Goal: Navigation & Orientation: Find specific page/section

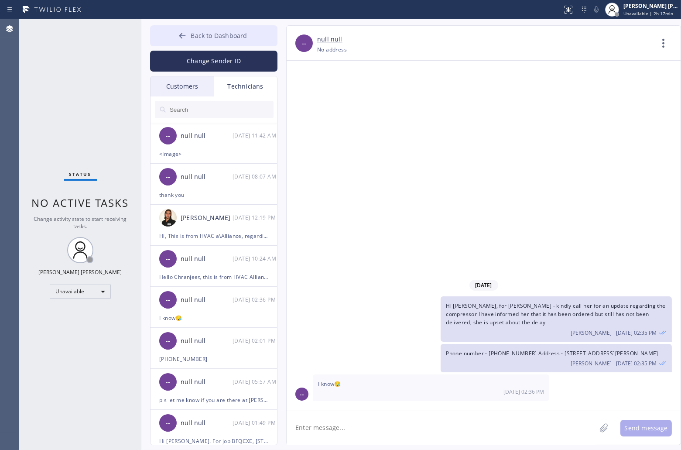
click at [224, 29] on button "Back to Dashboard" at bounding box center [213, 35] width 127 height 21
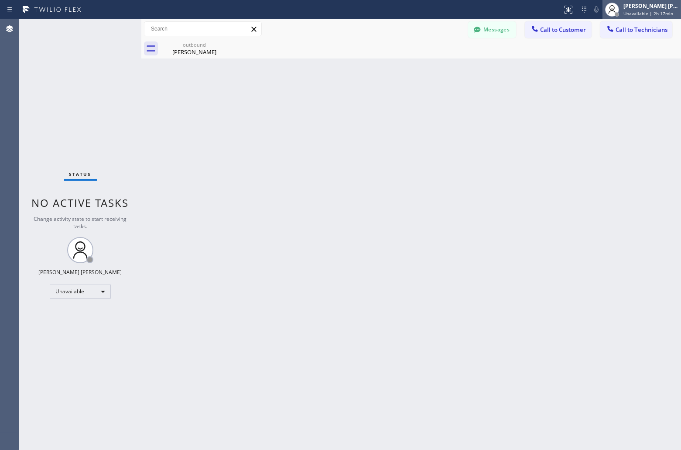
click at [625, 14] on span "Unavailable | 2h 17min" at bounding box center [649, 13] width 50 height 6
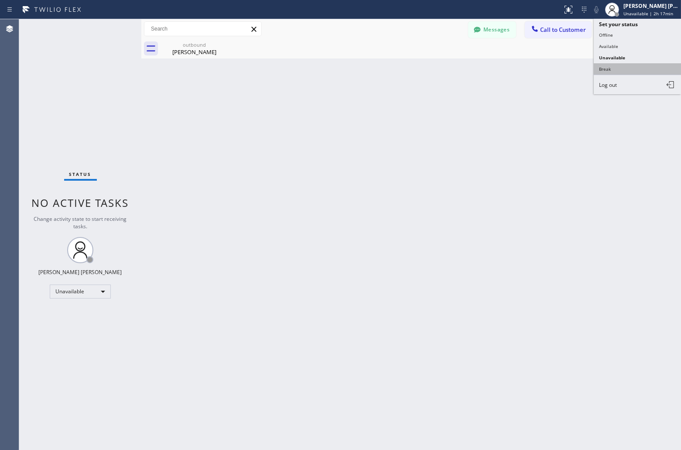
click at [630, 66] on button "Break" at bounding box center [637, 68] width 87 height 11
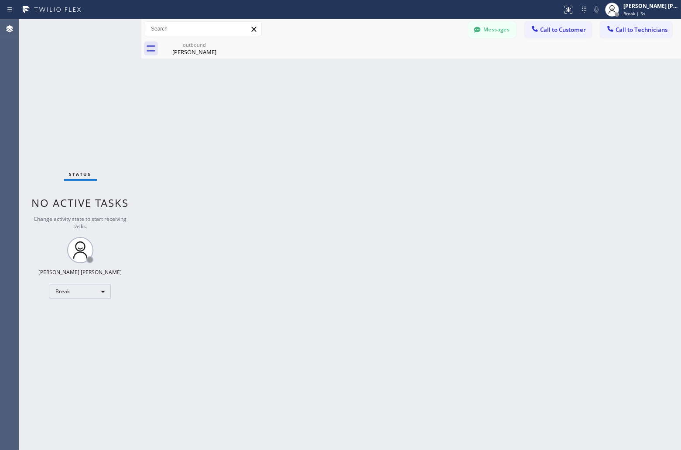
click at [498, 304] on div "Back to Dashboard Change Sender ID Customers Technicians JS [PERSON_NAME] [DATE…" at bounding box center [411, 234] width 540 height 431
click at [320, 99] on div "Back to Dashboard Change Sender ID Customers Technicians JS [PERSON_NAME] [DATE…" at bounding box center [411, 234] width 540 height 431
click at [323, 100] on div "Back to Dashboard Change Sender ID Customers Technicians JS [PERSON_NAME] [DATE…" at bounding box center [411, 234] width 540 height 431
click at [323, 104] on div "Back to Dashboard Change Sender ID Customers Technicians JS [PERSON_NAME] [DATE…" at bounding box center [411, 234] width 540 height 431
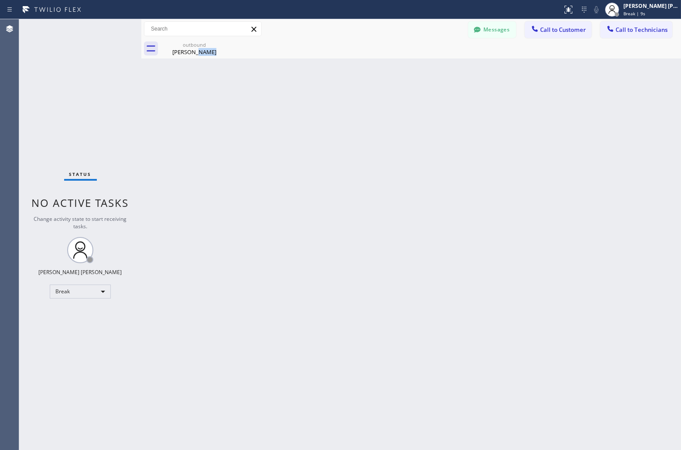
click at [323, 104] on div "Back to Dashboard Change Sender ID Customers Technicians JS [PERSON_NAME] [DATE…" at bounding box center [411, 234] width 540 height 431
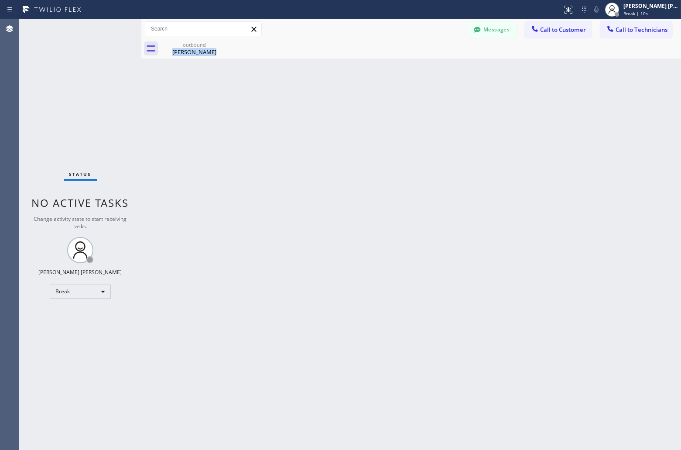
click at [323, 104] on div "Back to Dashboard Change Sender ID Customers Technicians JS [PERSON_NAME] [DATE…" at bounding box center [411, 234] width 540 height 431
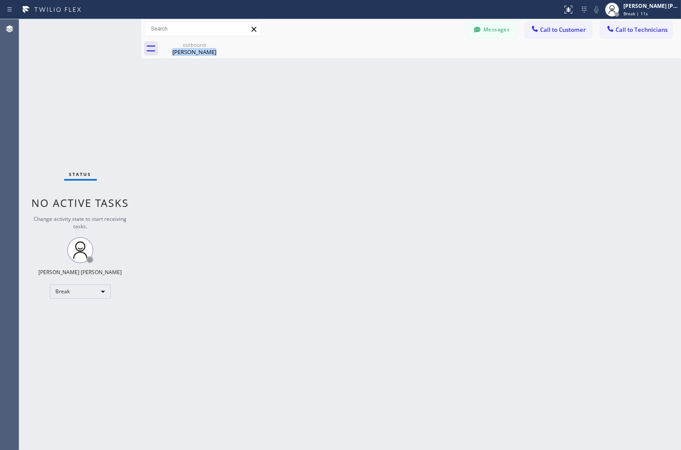
click at [323, 104] on div "Back to Dashboard Change Sender ID Customers Technicians JS [PERSON_NAME] [DATE…" at bounding box center [411, 234] width 540 height 431
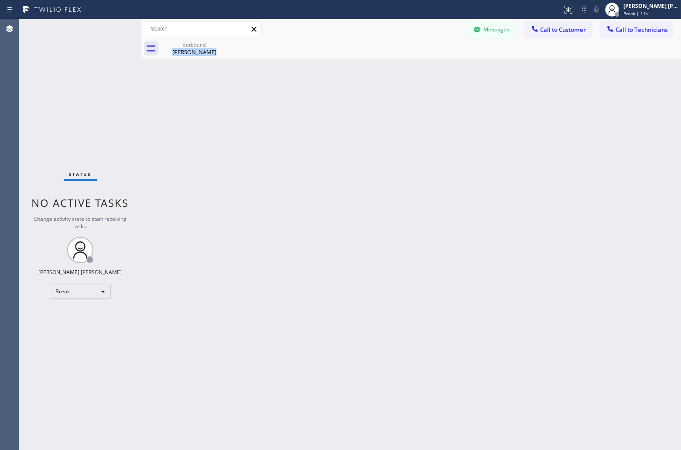
click at [323, 104] on div "Back to Dashboard Change Sender ID Customers Technicians JS [PERSON_NAME] [DATE…" at bounding box center [411, 234] width 540 height 431
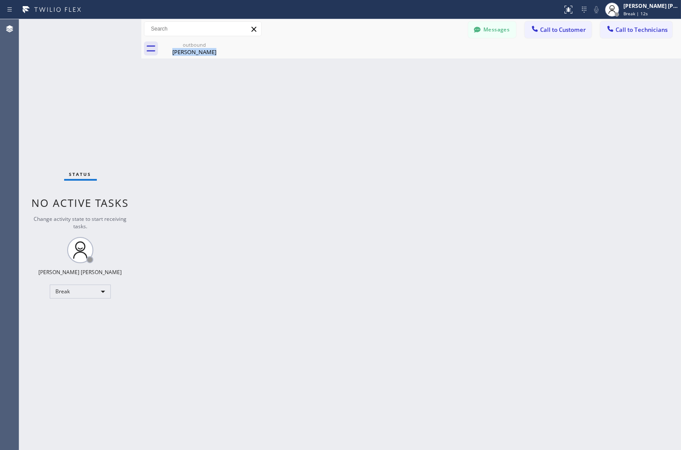
click at [323, 104] on div "Back to Dashboard Change Sender ID Customers Technicians JS [PERSON_NAME] [DATE…" at bounding box center [411, 234] width 540 height 431
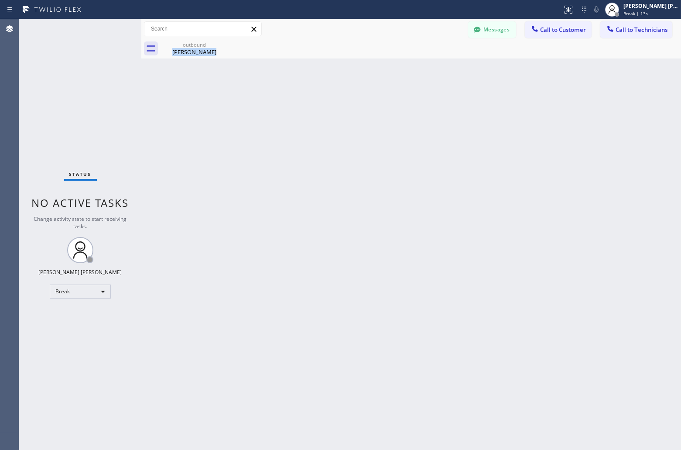
click at [323, 104] on div "Back to Dashboard Change Sender ID Customers Technicians JS [PERSON_NAME] [DATE…" at bounding box center [411, 234] width 540 height 431
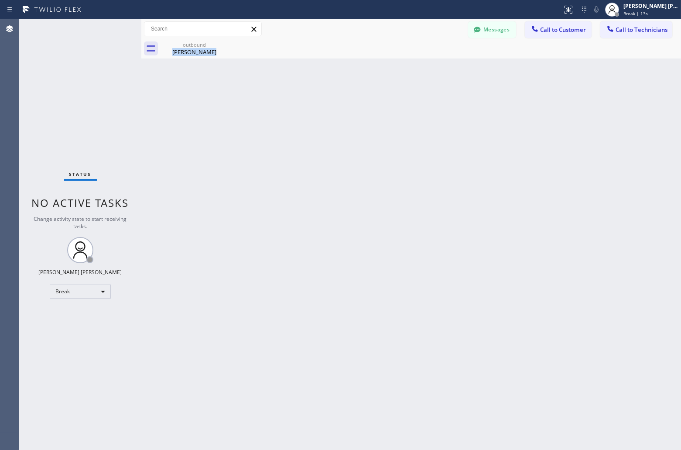
click at [323, 104] on div "Back to Dashboard Change Sender ID Customers Technicians JS [PERSON_NAME] [DATE…" at bounding box center [411, 234] width 540 height 431
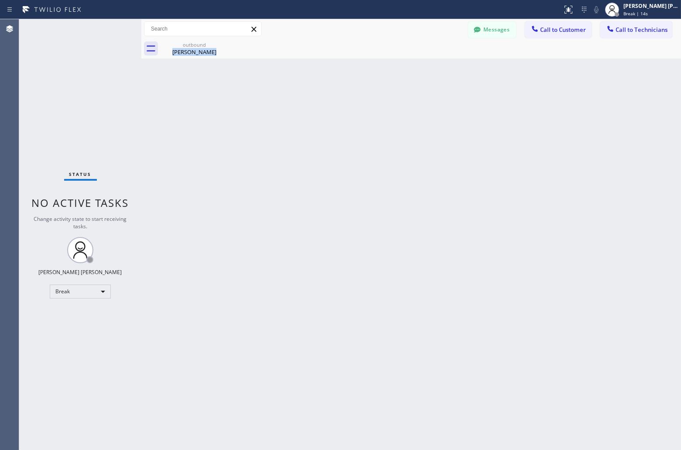
click at [323, 104] on div "Back to Dashboard Change Sender ID Customers Technicians JS [PERSON_NAME] [DATE…" at bounding box center [411, 234] width 540 height 431
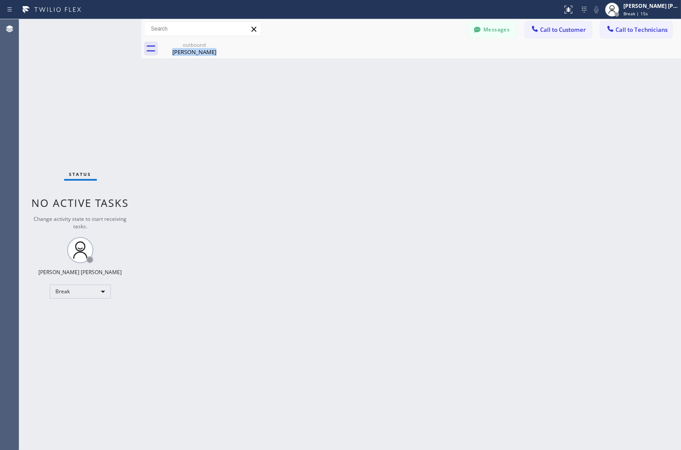
click at [323, 104] on div "Back to Dashboard Change Sender ID Customers Technicians JS [PERSON_NAME] [DATE…" at bounding box center [411, 234] width 540 height 431
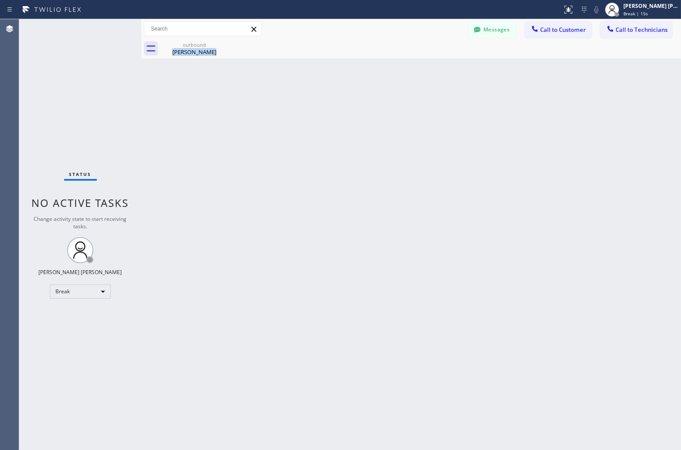
click at [323, 104] on div "Back to Dashboard Change Sender ID Customers Technicians JS [PERSON_NAME] [DATE…" at bounding box center [411, 234] width 540 height 431
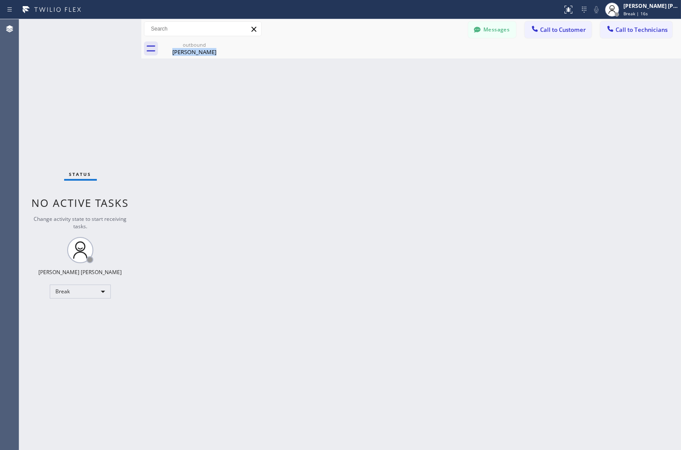
click at [323, 104] on div "Back to Dashboard Change Sender ID Customers Technicians JS [PERSON_NAME] [DATE…" at bounding box center [411, 234] width 540 height 431
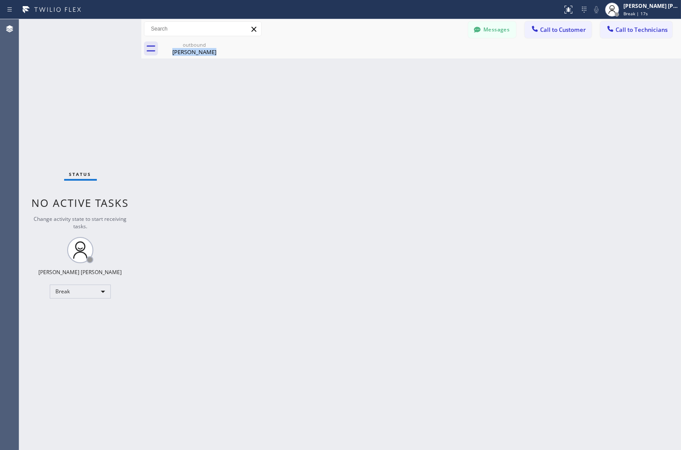
click at [323, 104] on div "Back to Dashboard Change Sender ID Customers Technicians JS [PERSON_NAME] [DATE…" at bounding box center [411, 234] width 540 height 431
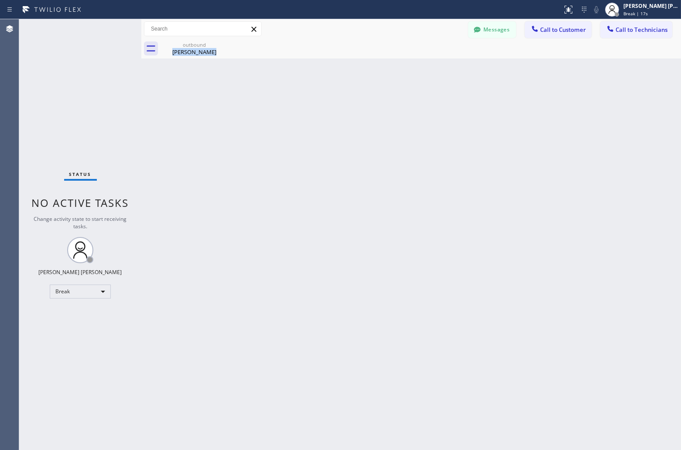
click at [323, 104] on div "Back to Dashboard Change Sender ID Customers Technicians JS [PERSON_NAME] [DATE…" at bounding box center [411, 234] width 540 height 431
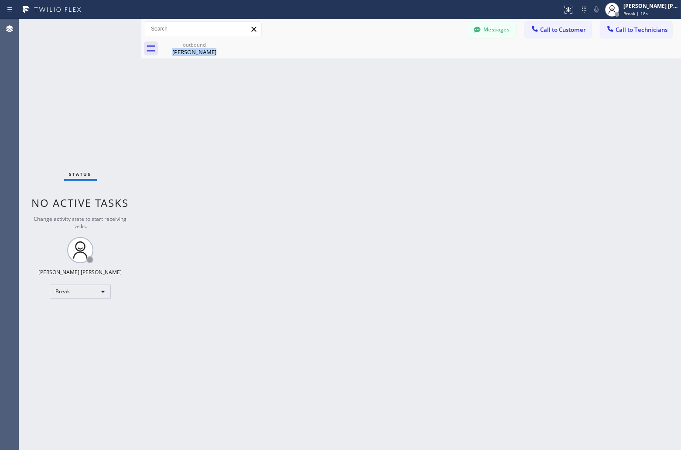
click at [323, 104] on div "Back to Dashboard Change Sender ID Customers Technicians JS [PERSON_NAME] [DATE…" at bounding box center [411, 234] width 540 height 431
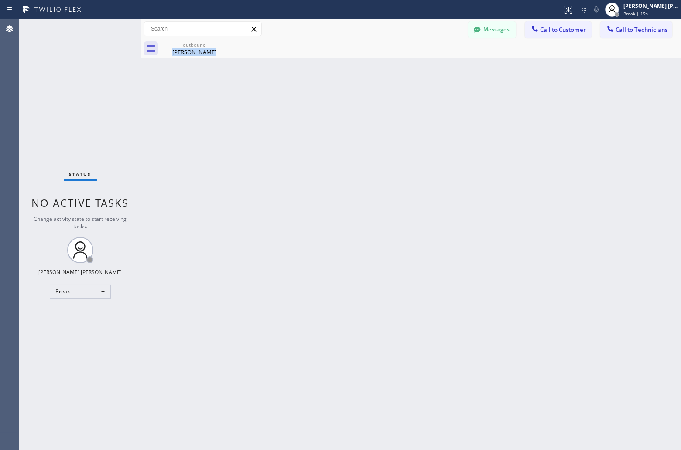
click at [323, 104] on div "Back to Dashboard Change Sender ID Customers Technicians JS [PERSON_NAME] [DATE…" at bounding box center [411, 234] width 540 height 431
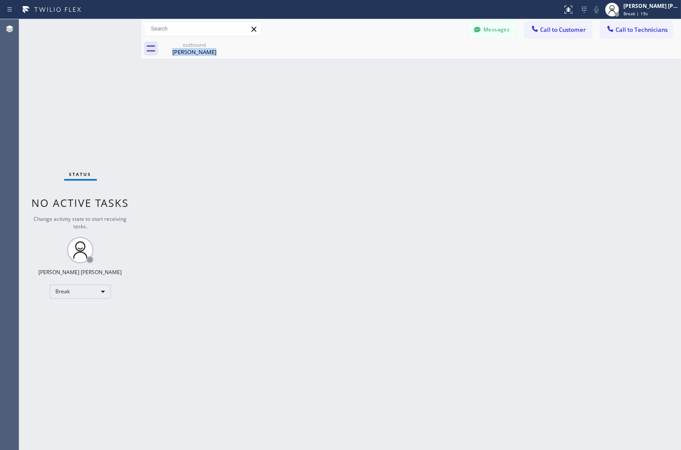
click at [323, 104] on div "Back to Dashboard Change Sender ID Customers Technicians JS [PERSON_NAME] [DATE…" at bounding box center [411, 234] width 540 height 431
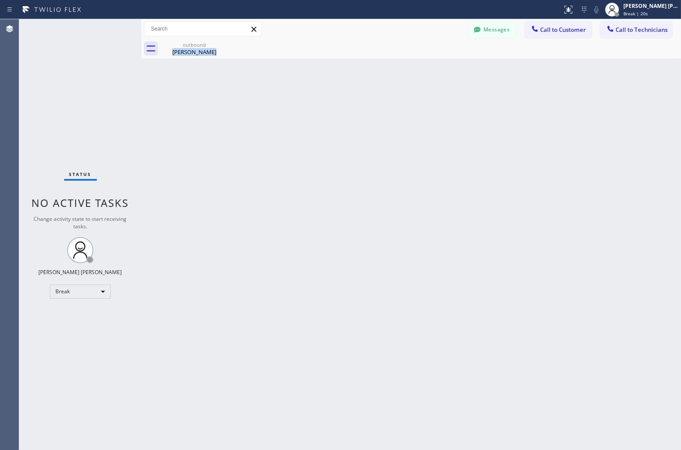
click at [323, 104] on div "Back to Dashboard Change Sender ID Customers Technicians JS [PERSON_NAME] [DATE…" at bounding box center [411, 234] width 540 height 431
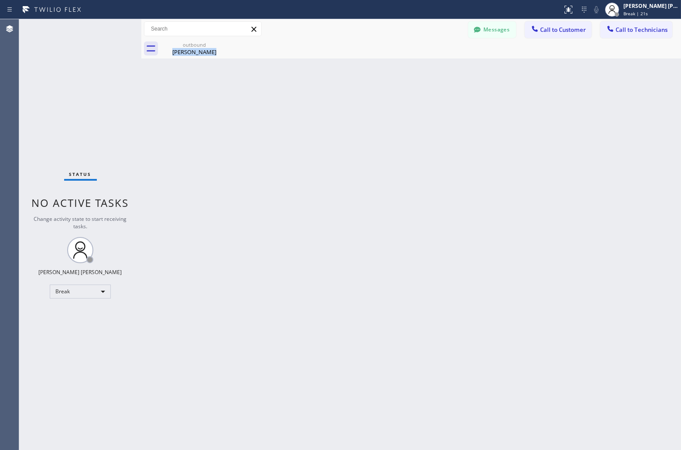
click at [323, 104] on div "Back to Dashboard Change Sender ID Customers Technicians JS [PERSON_NAME] [DATE…" at bounding box center [411, 234] width 540 height 431
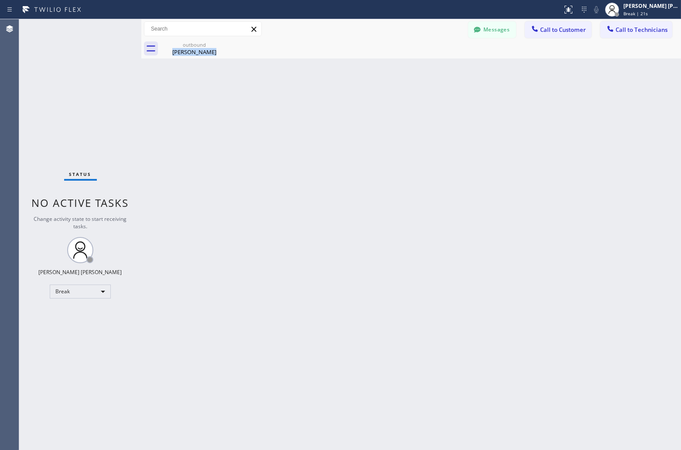
click at [323, 104] on div "Back to Dashboard Change Sender ID Customers Technicians JS [PERSON_NAME] [DATE…" at bounding box center [411, 234] width 540 height 431
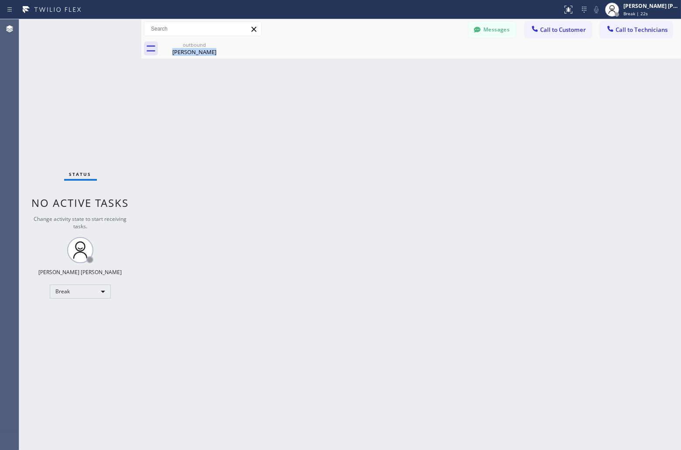
click at [323, 104] on div "Back to Dashboard Change Sender ID Customers Technicians JS [PERSON_NAME] [DATE…" at bounding box center [411, 234] width 540 height 431
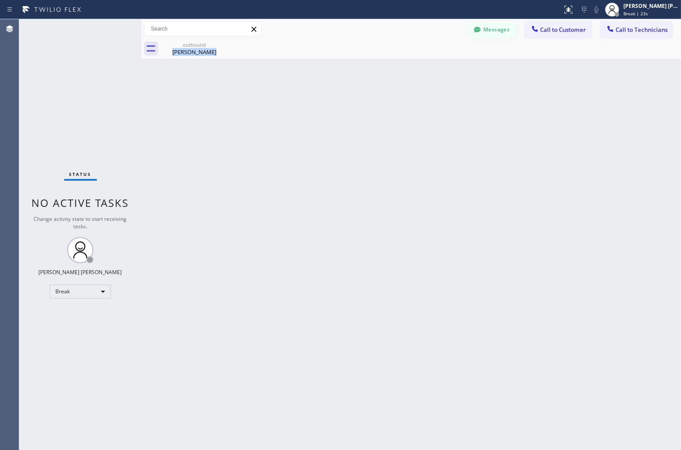
click at [323, 104] on div "Back to Dashboard Change Sender ID Customers Technicians JS [PERSON_NAME] [DATE…" at bounding box center [411, 234] width 540 height 431
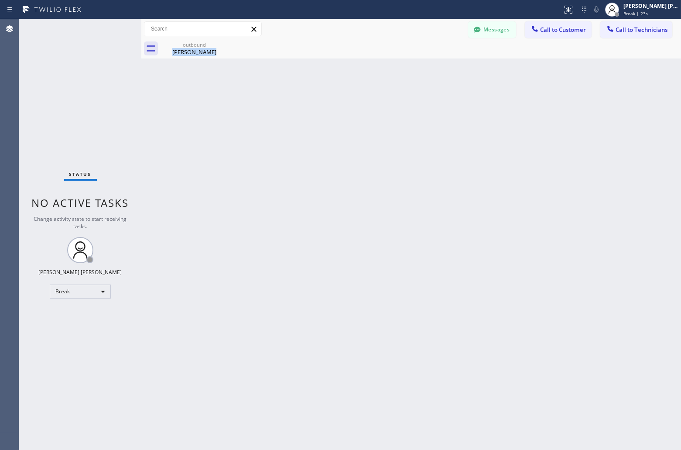
click at [323, 104] on div "Back to Dashboard Change Sender ID Customers Technicians JS [PERSON_NAME] [DATE…" at bounding box center [411, 234] width 540 height 431
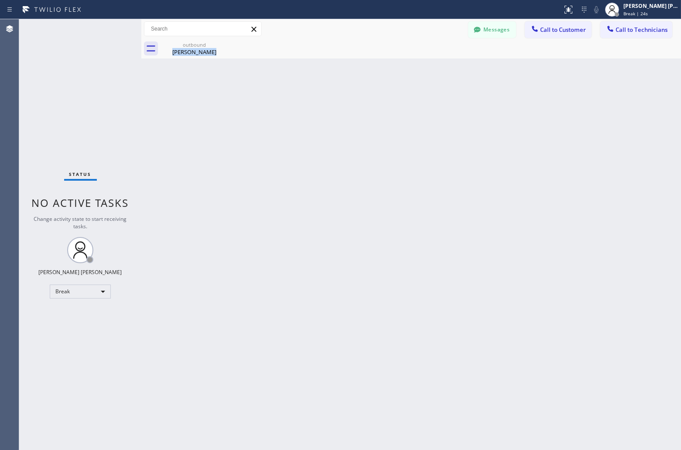
click at [323, 104] on div "Back to Dashboard Change Sender ID Customers Technicians JS [PERSON_NAME] [DATE…" at bounding box center [411, 234] width 540 height 431
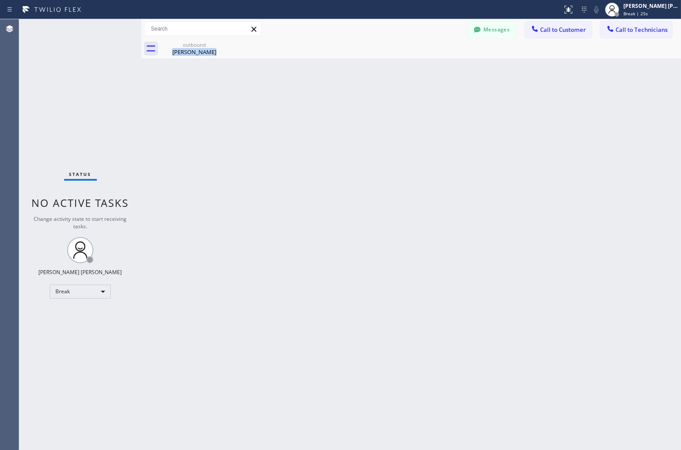
click at [323, 104] on div "Back to Dashboard Change Sender ID Customers Technicians JS [PERSON_NAME] [DATE…" at bounding box center [411, 234] width 540 height 431
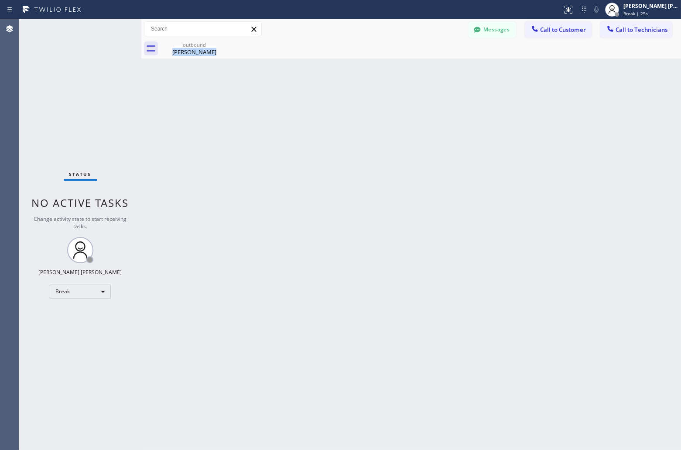
click at [323, 104] on div "Back to Dashboard Change Sender ID Customers Technicians JS [PERSON_NAME] [DATE…" at bounding box center [411, 234] width 540 height 431
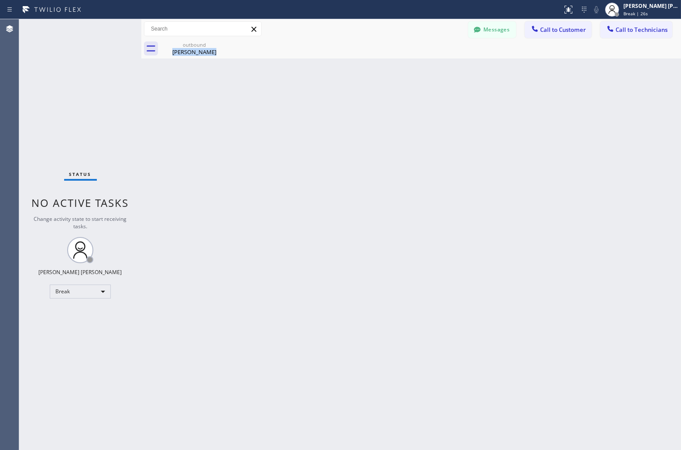
click at [323, 104] on div "Back to Dashboard Change Sender ID Customers Technicians JS [PERSON_NAME] [DATE…" at bounding box center [411, 234] width 540 height 431
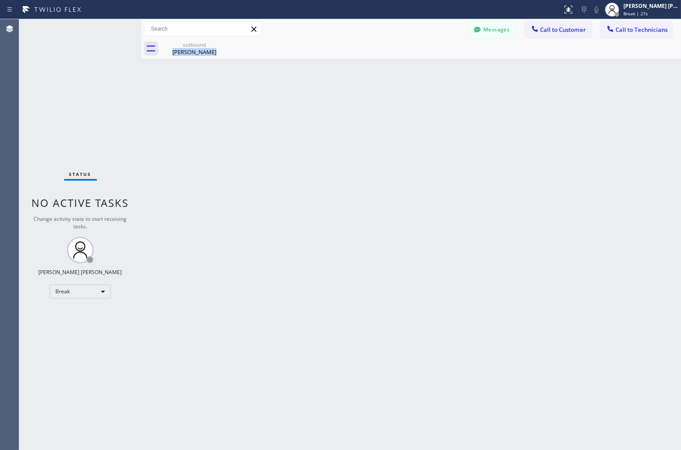
click at [323, 104] on div "Back to Dashboard Change Sender ID Customers Technicians JS [PERSON_NAME] [DATE…" at bounding box center [411, 234] width 540 height 431
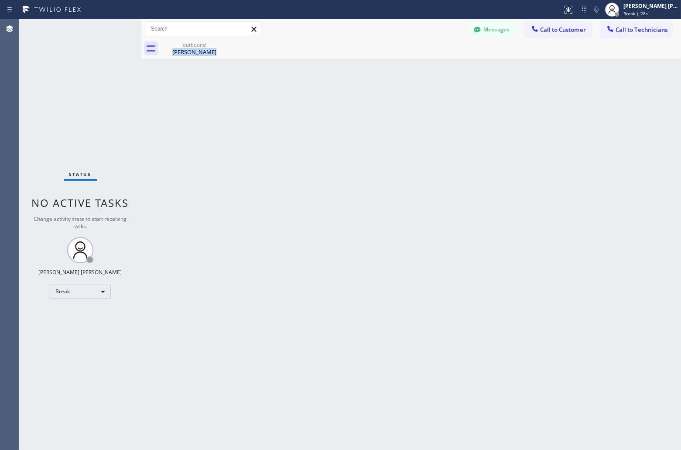
click at [323, 104] on div "Back to Dashboard Change Sender ID Customers Technicians JS [PERSON_NAME] [DATE…" at bounding box center [411, 234] width 540 height 431
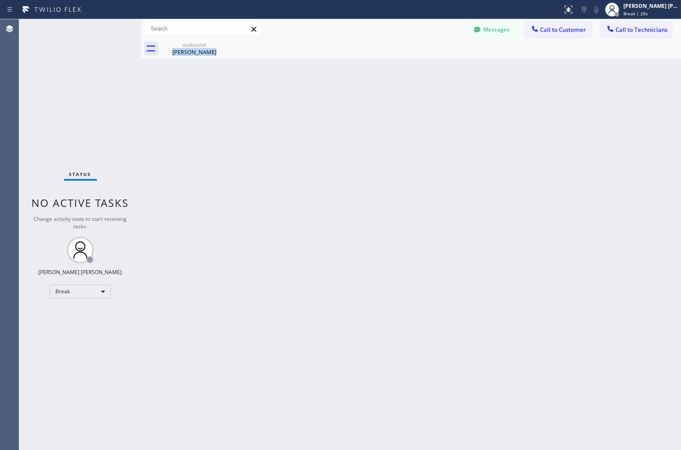
click at [323, 104] on div "Back to Dashboard Change Sender ID Customers Technicians JS [PERSON_NAME] [DATE…" at bounding box center [411, 234] width 540 height 431
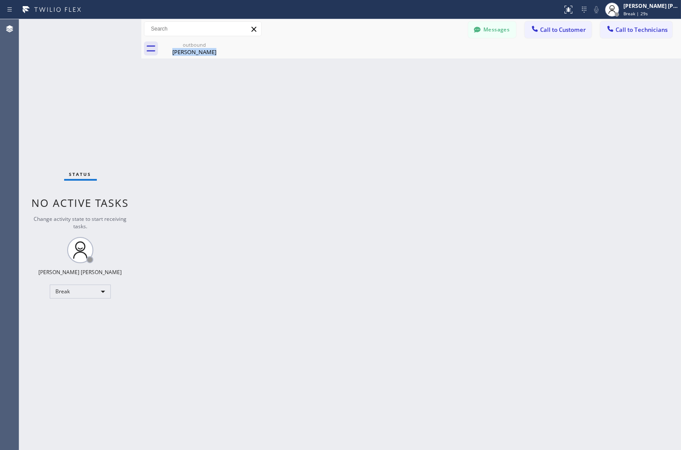
click at [323, 104] on div "Back to Dashboard Change Sender ID Customers Technicians JS [PERSON_NAME] [DATE…" at bounding box center [411, 234] width 540 height 431
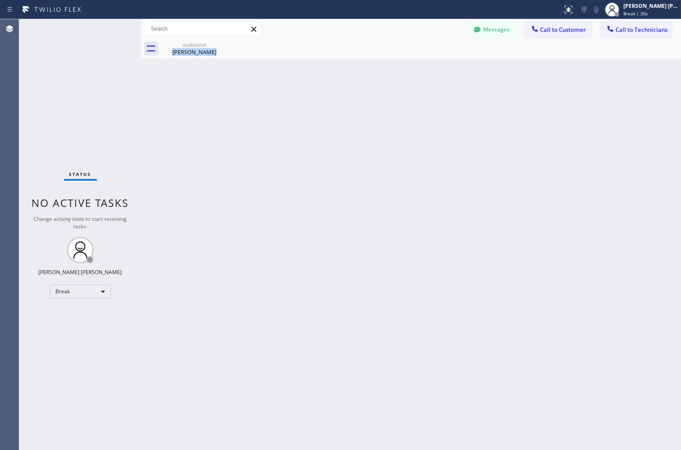
click at [323, 104] on div "Back to Dashboard Change Sender ID Customers Technicians JS [PERSON_NAME] [DATE…" at bounding box center [411, 234] width 540 height 431
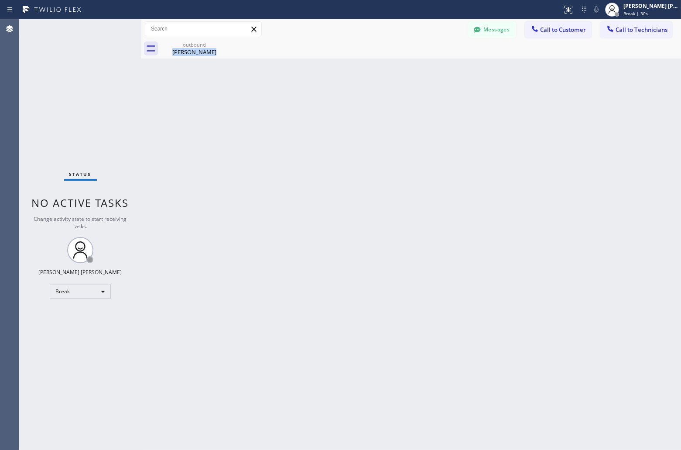
click at [323, 104] on div "Back to Dashboard Change Sender ID Customers Technicians JS [PERSON_NAME] [DATE…" at bounding box center [411, 234] width 540 height 431
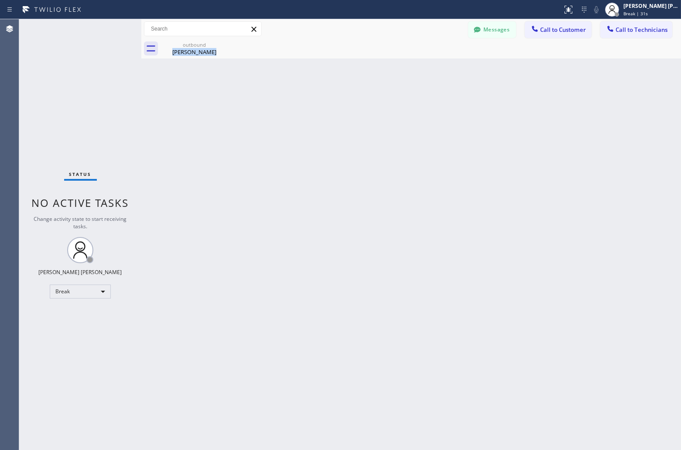
click at [323, 104] on div "Back to Dashboard Change Sender ID Customers Technicians JS [PERSON_NAME] [DATE…" at bounding box center [411, 234] width 540 height 431
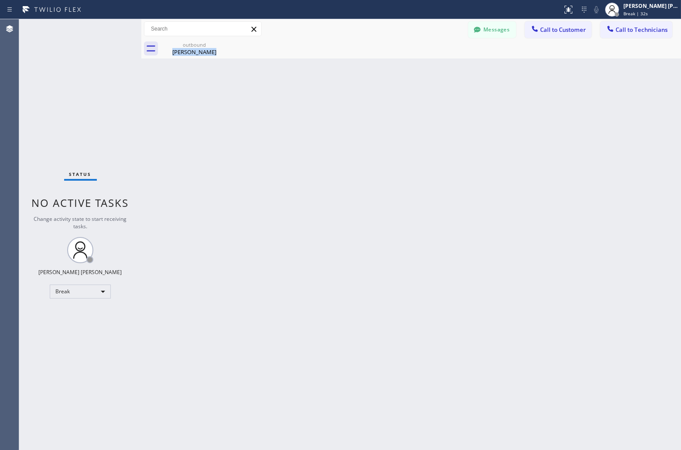
click at [323, 104] on div "Back to Dashboard Change Sender ID Customers Technicians JS [PERSON_NAME] [DATE…" at bounding box center [411, 234] width 540 height 431
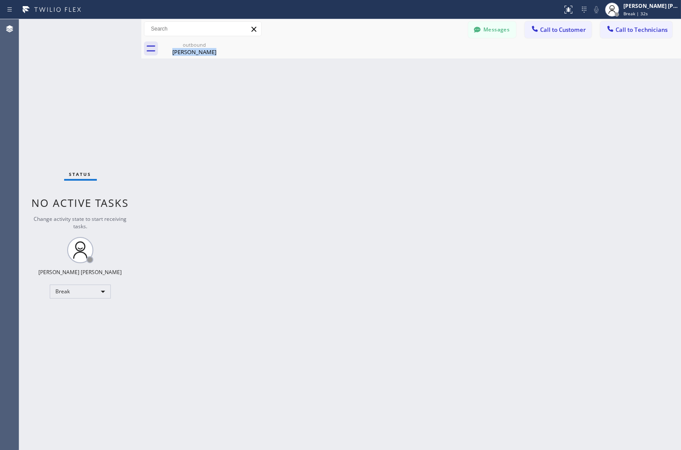
click at [323, 104] on div "Back to Dashboard Change Sender ID Customers Technicians JS [PERSON_NAME] [DATE…" at bounding box center [411, 234] width 540 height 431
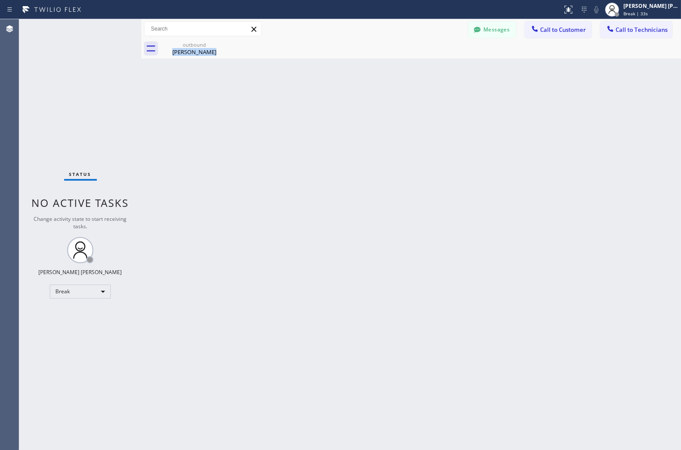
click at [323, 104] on div "Back to Dashboard Change Sender ID Customers Technicians JS [PERSON_NAME] [DATE…" at bounding box center [411, 234] width 540 height 431
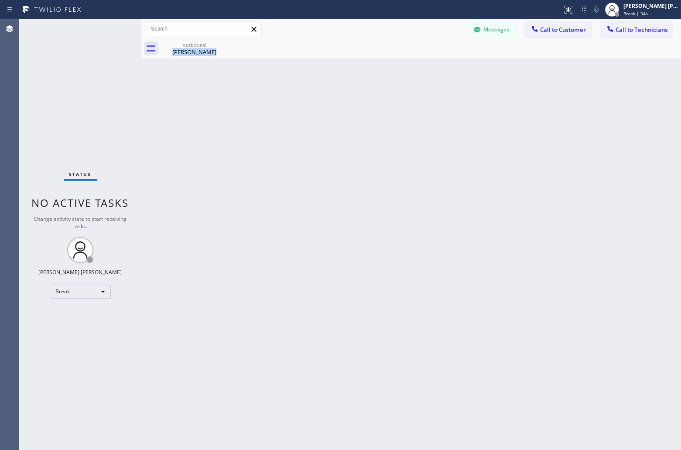
click at [323, 104] on div "Back to Dashboard Change Sender ID Customers Technicians JS [PERSON_NAME] [DATE…" at bounding box center [411, 234] width 540 height 431
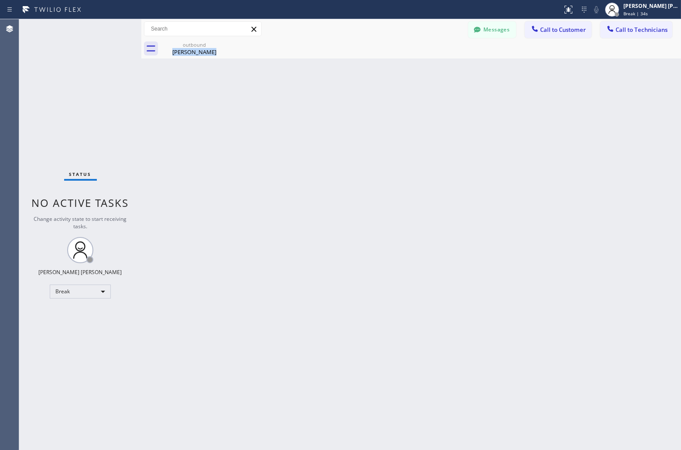
click at [323, 104] on div "Back to Dashboard Change Sender ID Customers Technicians JS [PERSON_NAME] [DATE…" at bounding box center [411, 234] width 540 height 431
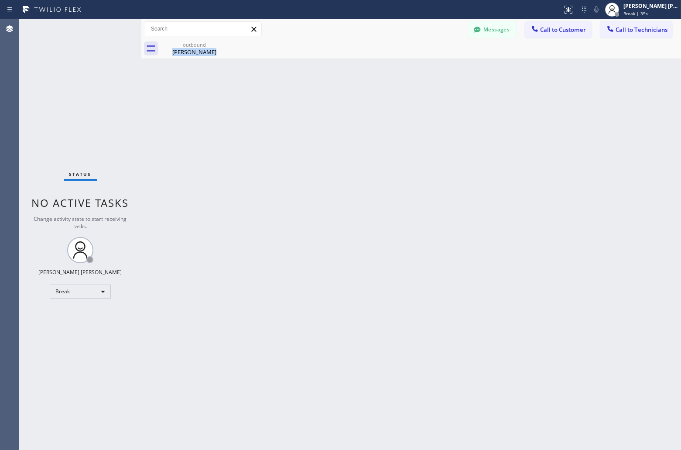
click at [323, 104] on div "Back to Dashboard Change Sender ID Customers Technicians JS [PERSON_NAME] [DATE…" at bounding box center [411, 234] width 540 height 431
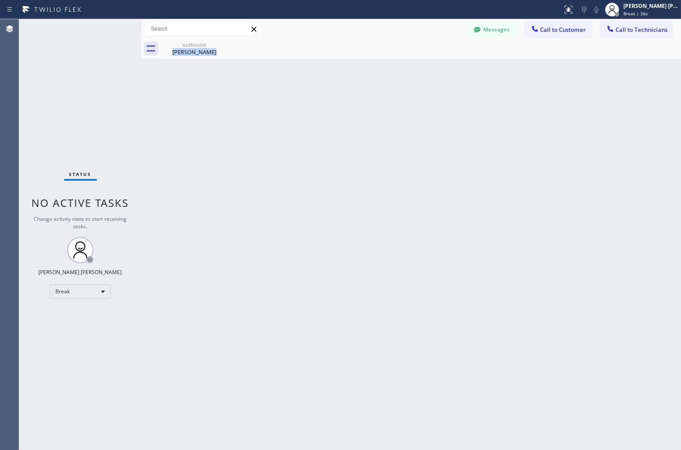
click at [323, 104] on div "Back to Dashboard Change Sender ID Customers Technicians JS [PERSON_NAME] [DATE…" at bounding box center [411, 234] width 540 height 431
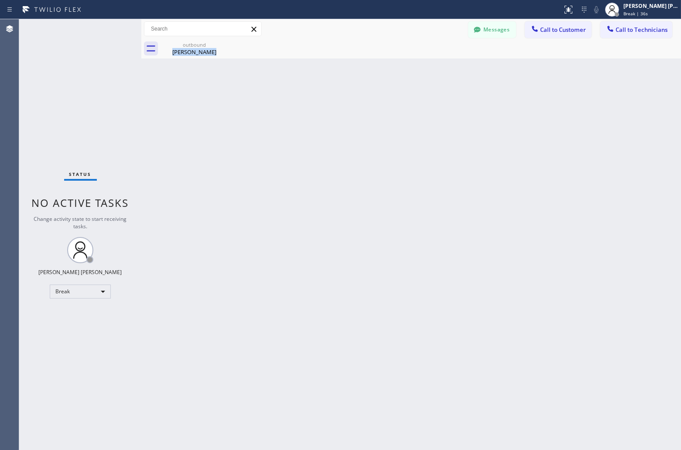
click at [323, 104] on div "Back to Dashboard Change Sender ID Customers Technicians JS [PERSON_NAME] [DATE…" at bounding box center [411, 234] width 540 height 431
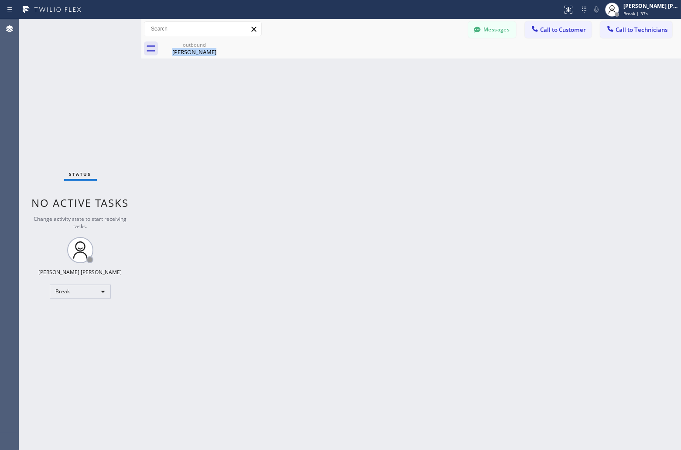
click at [323, 104] on div "Back to Dashboard Change Sender ID Customers Technicians JS [PERSON_NAME] [DATE…" at bounding box center [411, 234] width 540 height 431
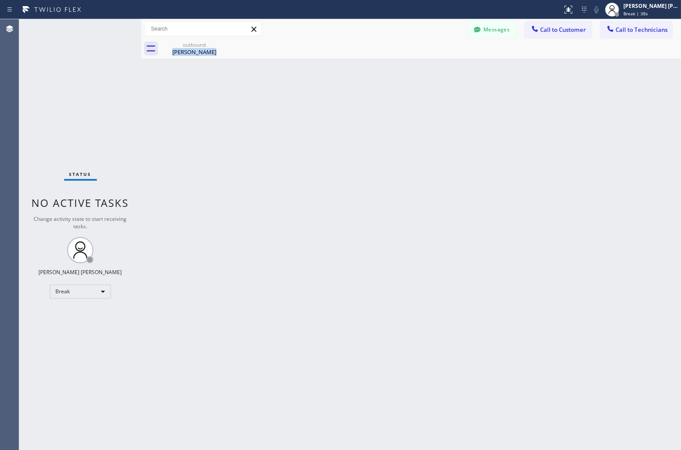
click at [323, 104] on div "Back to Dashboard Change Sender ID Customers Technicians JS [PERSON_NAME] [DATE…" at bounding box center [411, 234] width 540 height 431
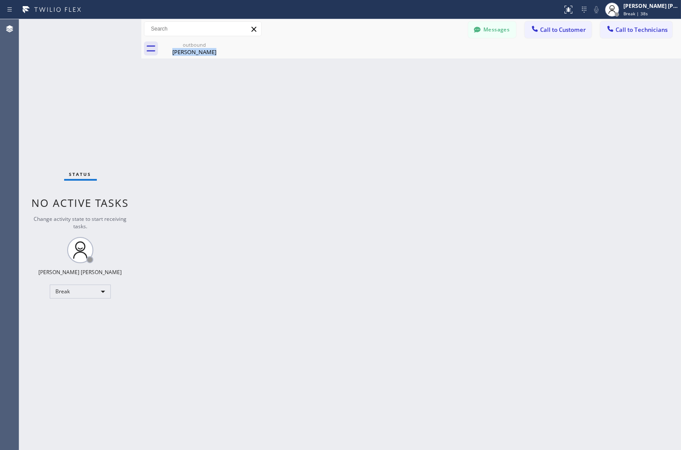
click at [323, 104] on div "Back to Dashboard Change Sender ID Customers Technicians JS [PERSON_NAME] [DATE…" at bounding box center [411, 234] width 540 height 431
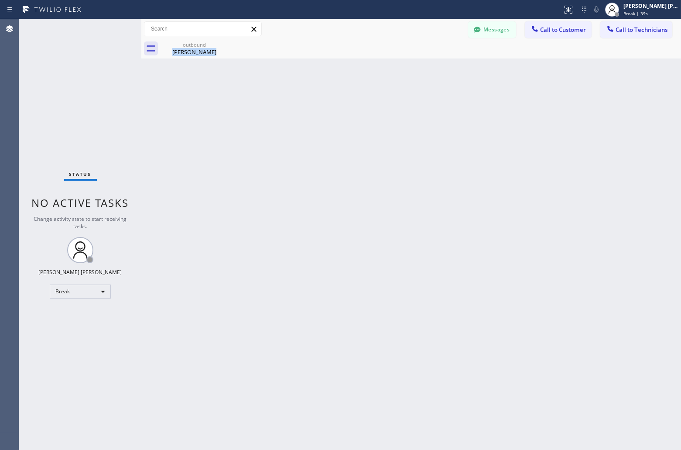
click at [323, 104] on div "Back to Dashboard Change Sender ID Customers Technicians JS [PERSON_NAME] [DATE…" at bounding box center [411, 234] width 540 height 431
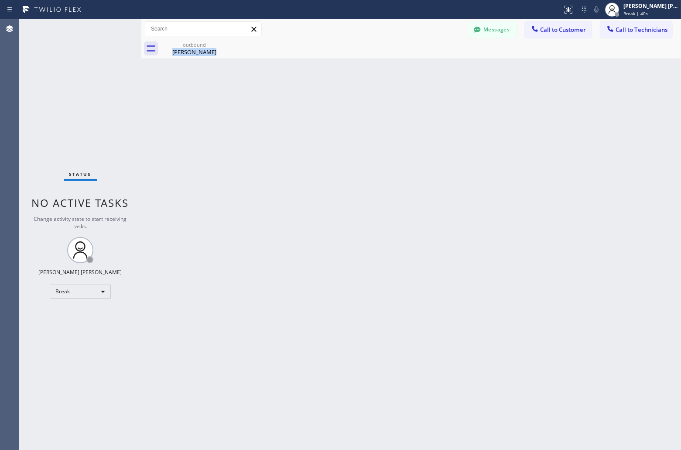
click at [323, 104] on div "Back to Dashboard Change Sender ID Customers Technicians JS [PERSON_NAME] [DATE…" at bounding box center [411, 234] width 540 height 431
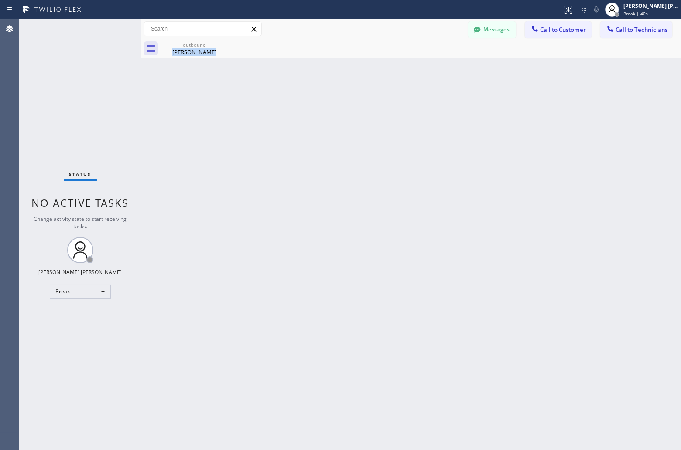
click at [323, 104] on div "Back to Dashboard Change Sender ID Customers Technicians JS [PERSON_NAME] [DATE…" at bounding box center [411, 234] width 540 height 431
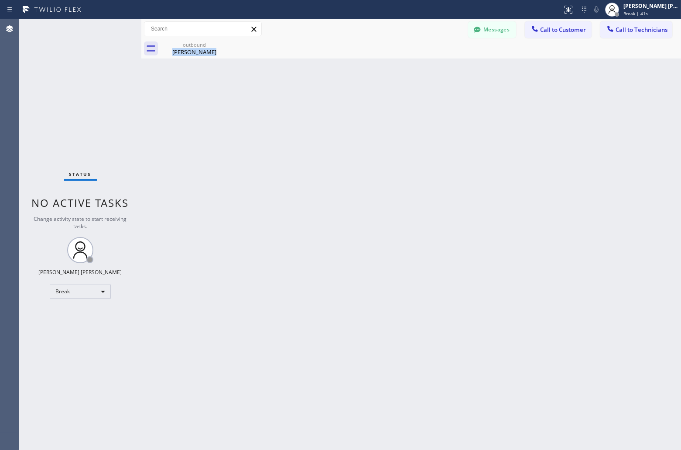
click at [323, 104] on div "Back to Dashboard Change Sender ID Customers Technicians JS [PERSON_NAME] [DATE…" at bounding box center [411, 234] width 540 height 431
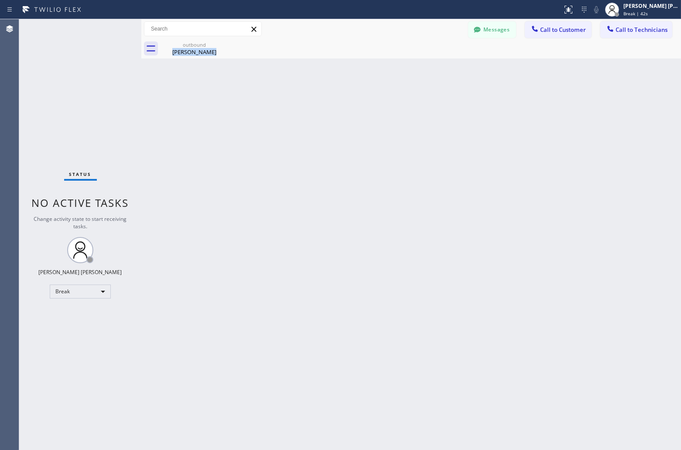
click at [323, 104] on div "Back to Dashboard Change Sender ID Customers Technicians JS [PERSON_NAME] [DATE…" at bounding box center [411, 234] width 540 height 431
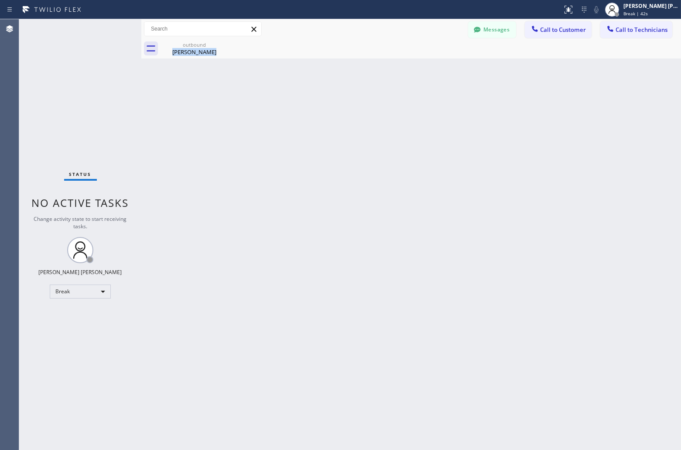
click at [323, 104] on div "Back to Dashboard Change Sender ID Customers Technicians JS [PERSON_NAME] [DATE…" at bounding box center [411, 234] width 540 height 431
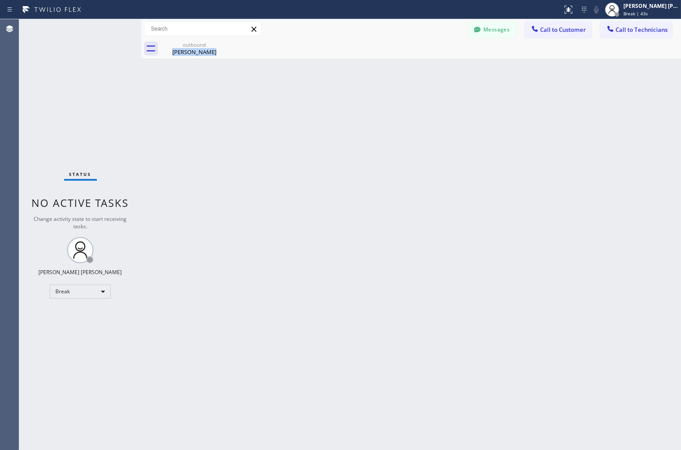
click at [323, 104] on div "Back to Dashboard Change Sender ID Customers Technicians JS [PERSON_NAME] [DATE…" at bounding box center [411, 234] width 540 height 431
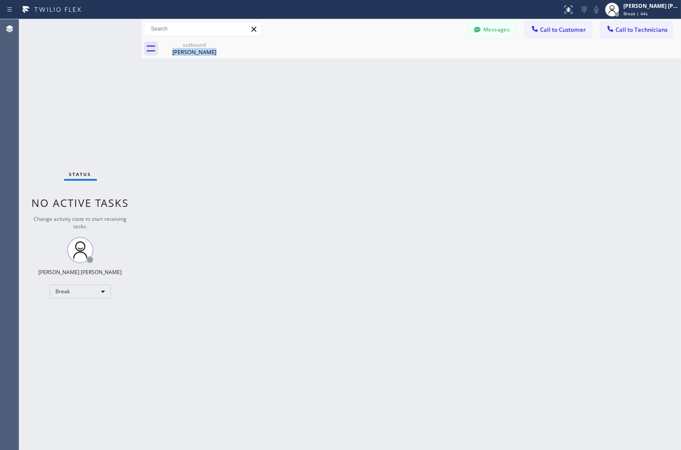
click at [323, 104] on div "Back to Dashboard Change Sender ID Customers Technicians JS [PERSON_NAME] [DATE…" at bounding box center [411, 234] width 540 height 431
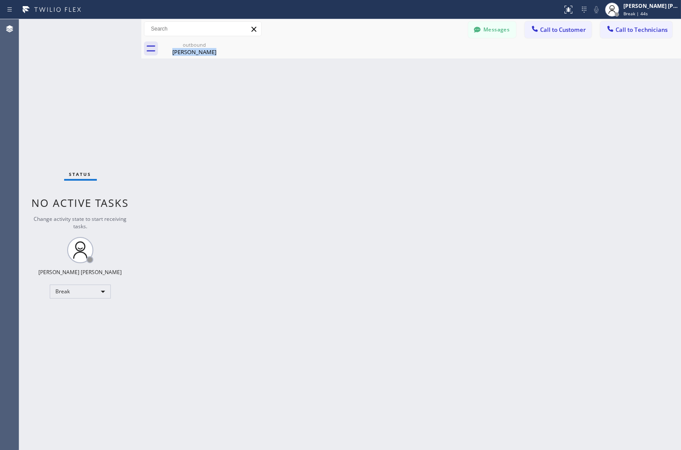
click at [323, 104] on div "Back to Dashboard Change Sender ID Customers Technicians JS [PERSON_NAME] [DATE…" at bounding box center [411, 234] width 540 height 431
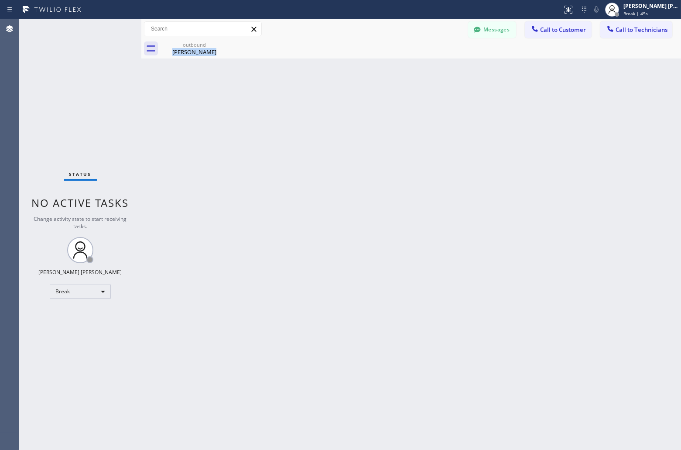
click at [323, 104] on div "Back to Dashboard Change Sender ID Customers Technicians JS [PERSON_NAME] [DATE…" at bounding box center [411, 234] width 540 height 431
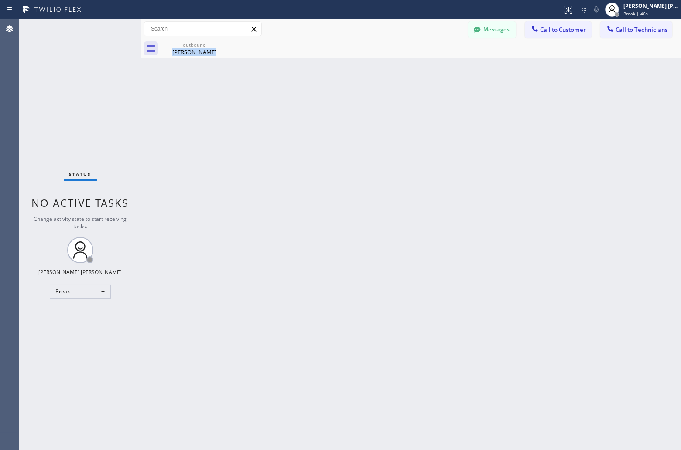
click at [323, 104] on div "Back to Dashboard Change Sender ID Customers Technicians JS [PERSON_NAME] [DATE…" at bounding box center [411, 234] width 540 height 431
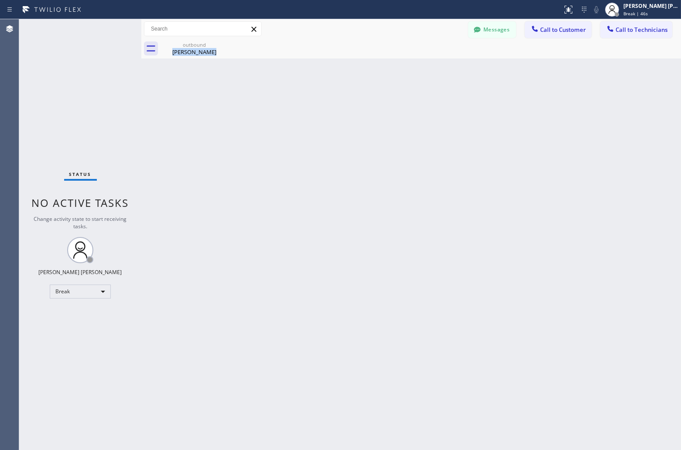
click at [323, 104] on div "Back to Dashboard Change Sender ID Customers Technicians JS [PERSON_NAME] [DATE…" at bounding box center [411, 234] width 540 height 431
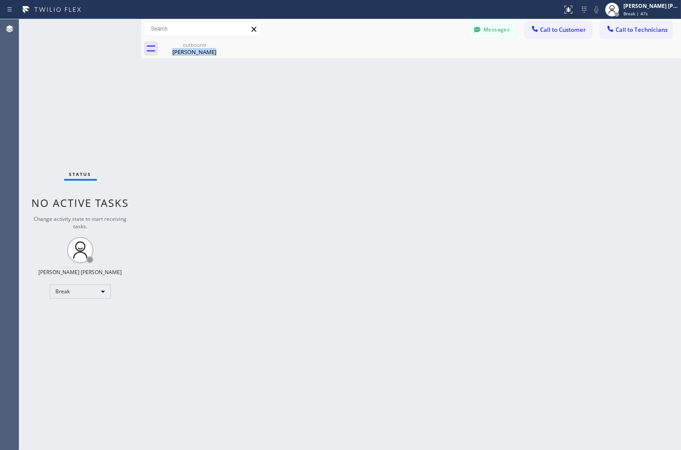
click at [323, 104] on div "Back to Dashboard Change Sender ID Customers Technicians JS [PERSON_NAME] [DATE…" at bounding box center [411, 234] width 540 height 431
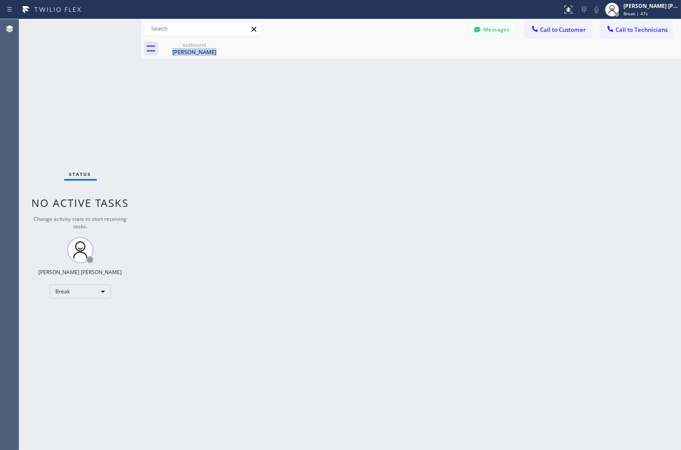
click at [323, 104] on div "Back to Dashboard Change Sender ID Customers Technicians JS [PERSON_NAME] [DATE…" at bounding box center [411, 234] width 540 height 431
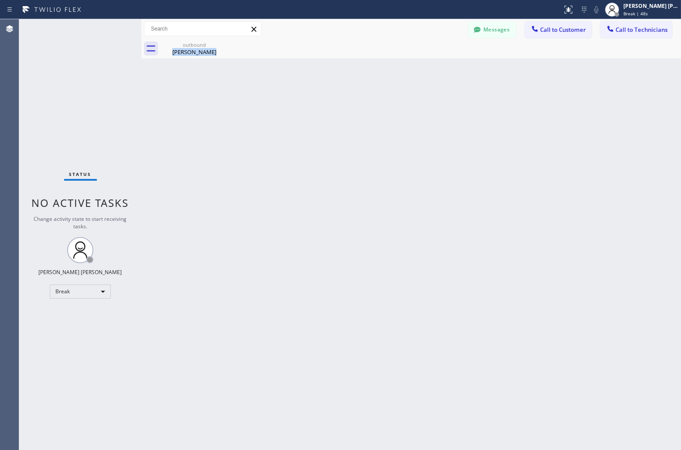
click at [323, 104] on div "Back to Dashboard Change Sender ID Customers Technicians JS [PERSON_NAME] [DATE…" at bounding box center [411, 234] width 540 height 431
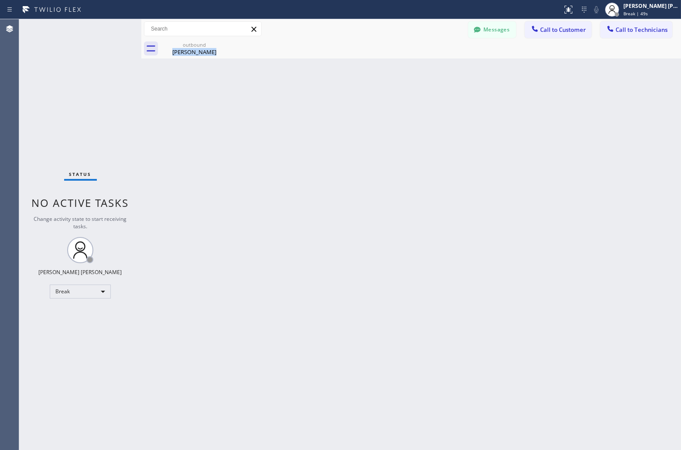
click at [323, 104] on div "Back to Dashboard Change Sender ID Customers Technicians JS [PERSON_NAME] [DATE…" at bounding box center [411, 234] width 540 height 431
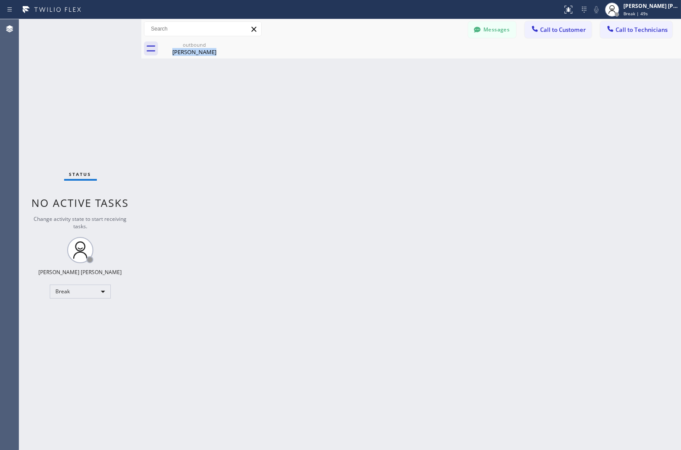
click at [323, 104] on div "Back to Dashboard Change Sender ID Customers Technicians JS [PERSON_NAME] [DATE…" at bounding box center [411, 234] width 540 height 431
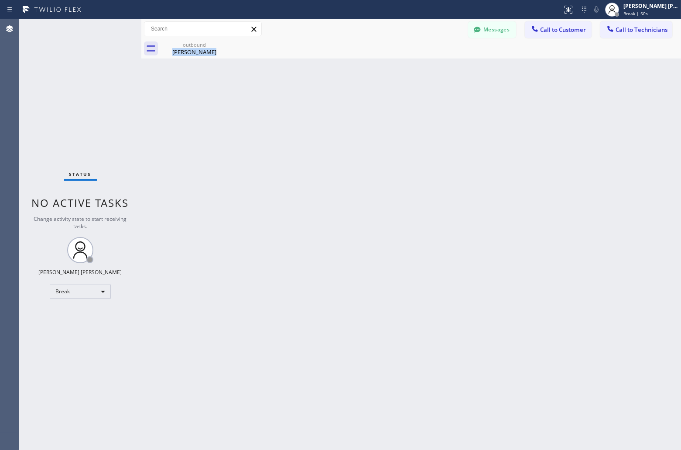
click at [323, 104] on div "Back to Dashboard Change Sender ID Customers Technicians JS [PERSON_NAME] [DATE…" at bounding box center [411, 234] width 540 height 431
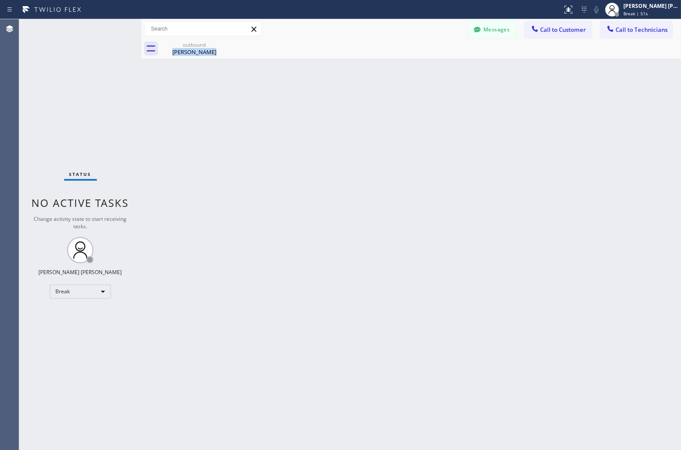
click at [323, 104] on div "Back to Dashboard Change Sender ID Customers Technicians JS [PERSON_NAME] [DATE…" at bounding box center [411, 234] width 540 height 431
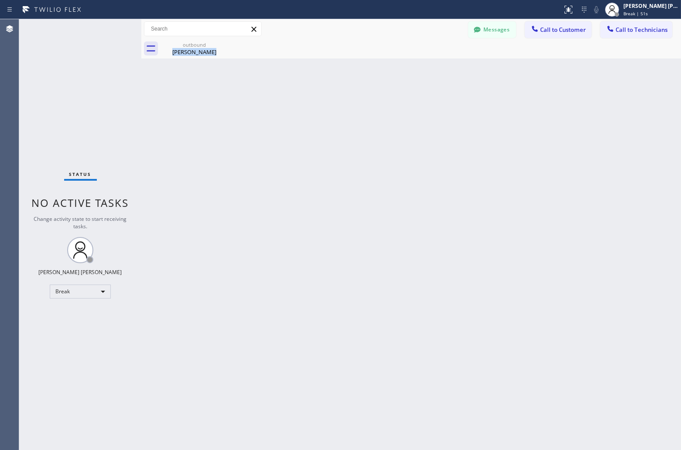
click at [323, 104] on div "Back to Dashboard Change Sender ID Customers Technicians JS [PERSON_NAME] [DATE…" at bounding box center [411, 234] width 540 height 431
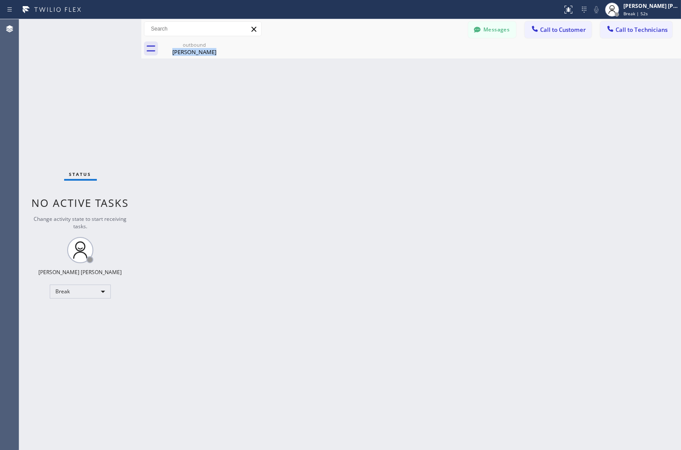
click at [323, 104] on div "Back to Dashboard Change Sender ID Customers Technicians JS [PERSON_NAME] [DATE…" at bounding box center [411, 234] width 540 height 431
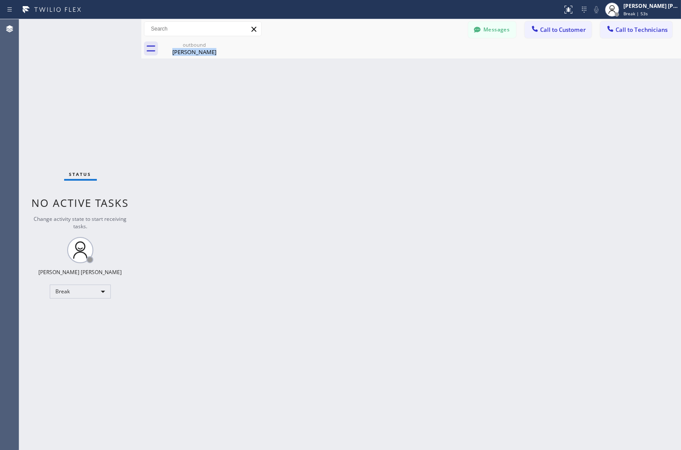
click at [323, 104] on div "Back to Dashboard Change Sender ID Customers Technicians JS [PERSON_NAME] [DATE…" at bounding box center [411, 234] width 540 height 431
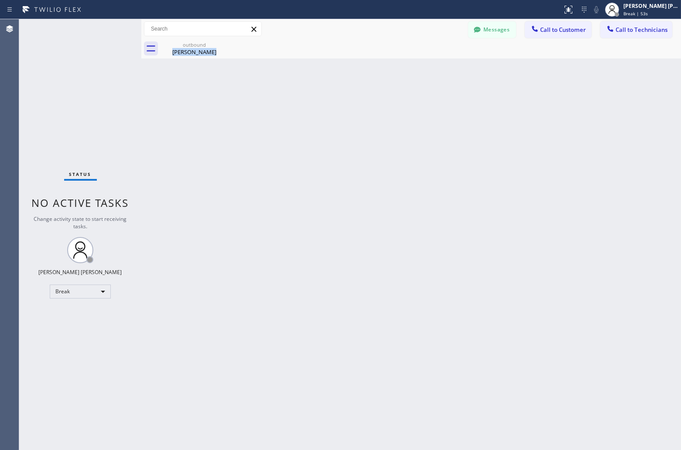
click at [323, 104] on div "Back to Dashboard Change Sender ID Customers Technicians JS [PERSON_NAME] [DATE…" at bounding box center [411, 234] width 540 height 431
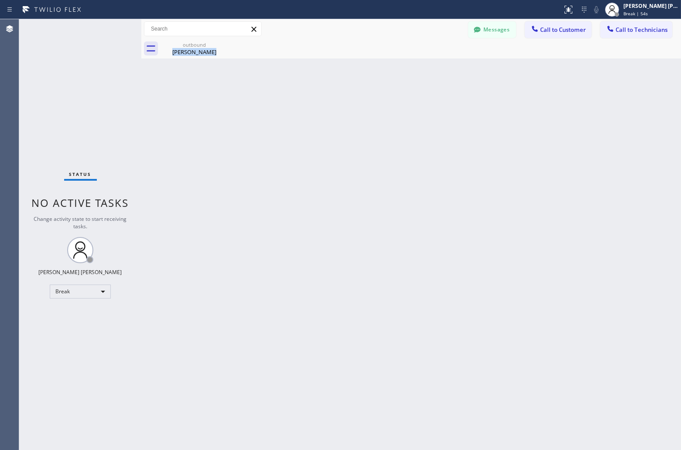
click at [323, 104] on div "Back to Dashboard Change Sender ID Customers Technicians JS [PERSON_NAME] [DATE…" at bounding box center [411, 234] width 540 height 431
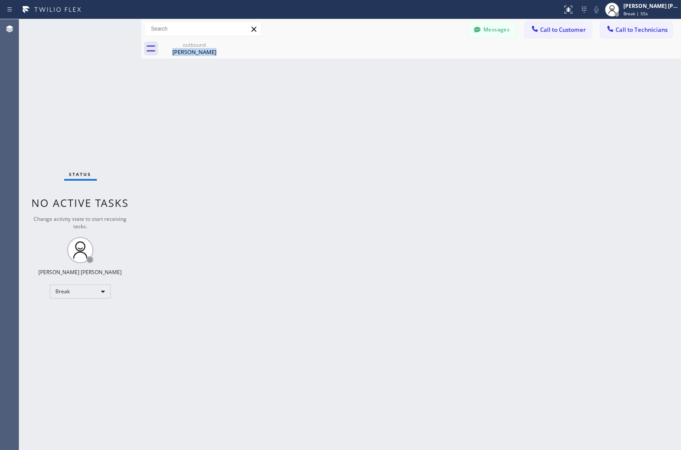
click at [323, 104] on div "Back to Dashboard Change Sender ID Customers Technicians JS [PERSON_NAME] [DATE…" at bounding box center [411, 234] width 540 height 431
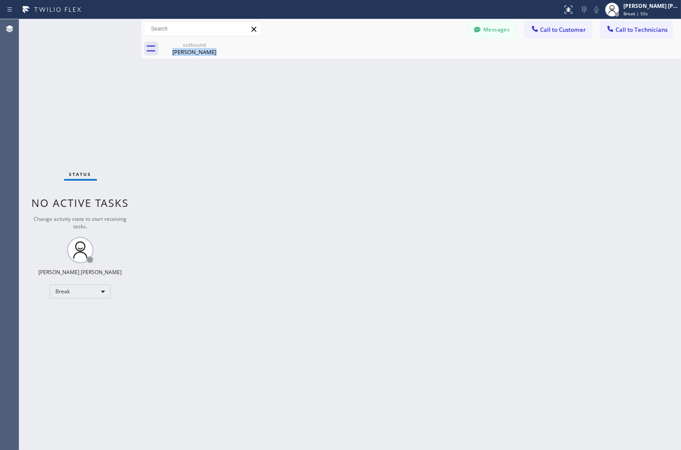
click at [323, 104] on div "Back to Dashboard Change Sender ID Customers Technicians JS [PERSON_NAME] [DATE…" at bounding box center [411, 234] width 540 height 431
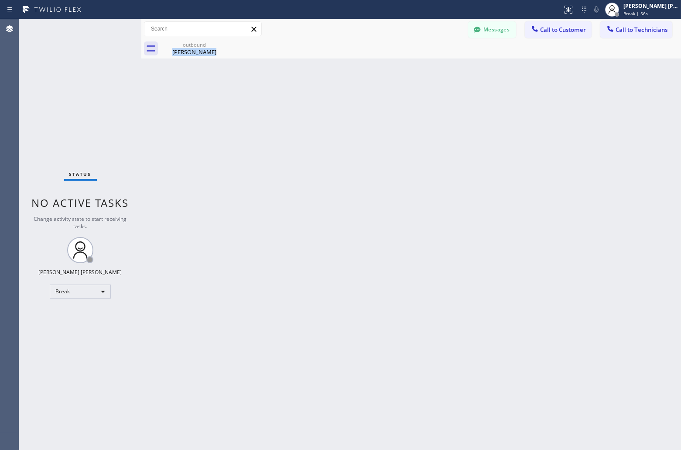
click at [323, 104] on div "Back to Dashboard Change Sender ID Customers Technicians JS [PERSON_NAME] [DATE…" at bounding box center [411, 234] width 540 height 431
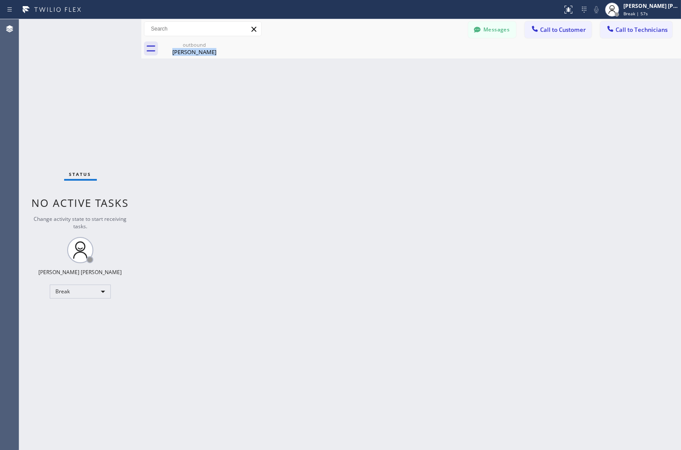
click at [323, 104] on div "Back to Dashboard Change Sender ID Customers Technicians JS [PERSON_NAME] [DATE…" at bounding box center [411, 234] width 540 height 431
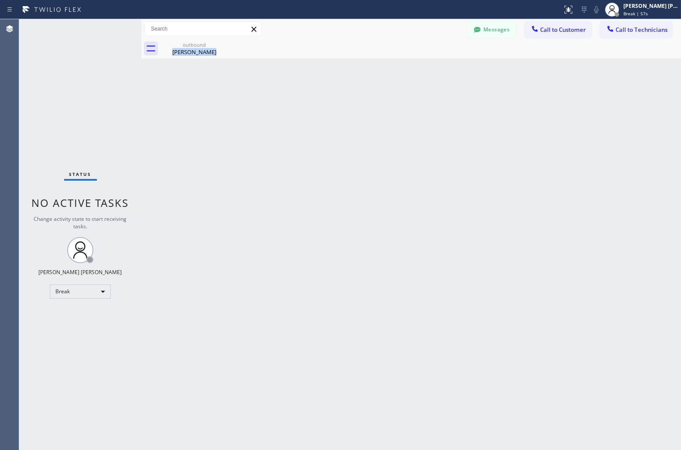
click at [323, 104] on div "Back to Dashboard Change Sender ID Customers Technicians JS [PERSON_NAME] [DATE…" at bounding box center [411, 234] width 540 height 431
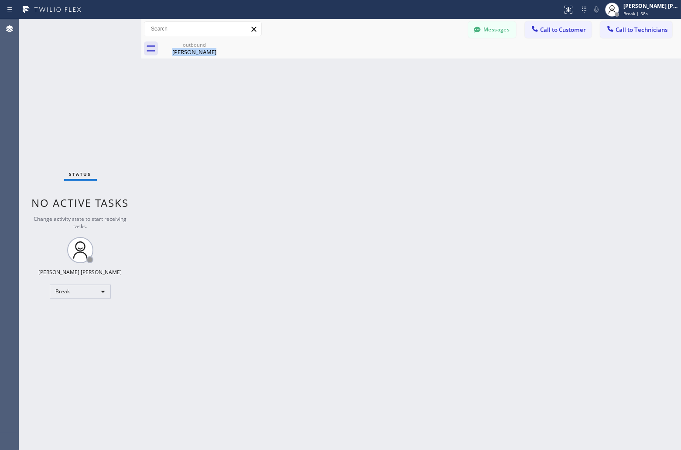
click at [323, 104] on div "Back to Dashboard Change Sender ID Customers Technicians JS [PERSON_NAME] [DATE…" at bounding box center [411, 234] width 540 height 431
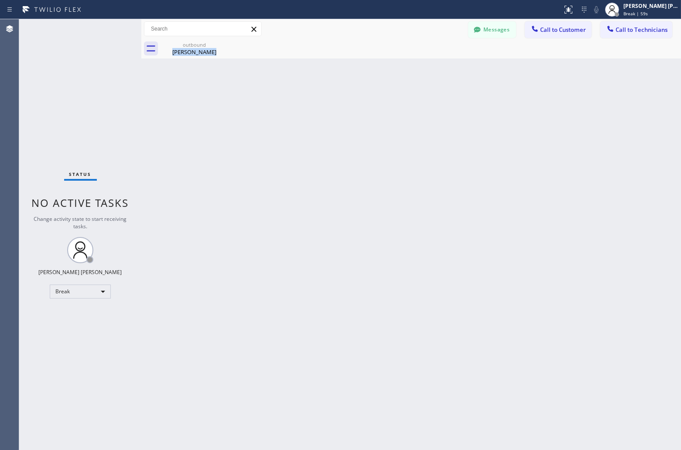
click at [323, 104] on div "Back to Dashboard Change Sender ID Customers Technicians JS [PERSON_NAME] [DATE…" at bounding box center [411, 234] width 540 height 431
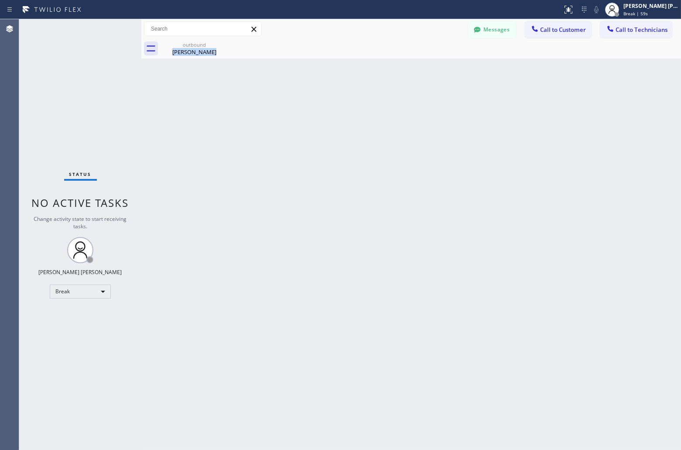
click at [323, 104] on div "Back to Dashboard Change Sender ID Customers Technicians JS [PERSON_NAME] [DATE…" at bounding box center [411, 234] width 540 height 431
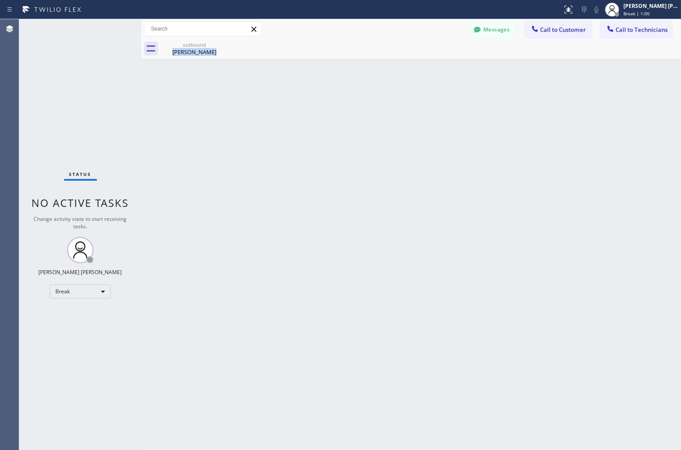
click at [323, 104] on div "Back to Dashboard Change Sender ID Customers Technicians JS [PERSON_NAME] [DATE…" at bounding box center [411, 234] width 540 height 431
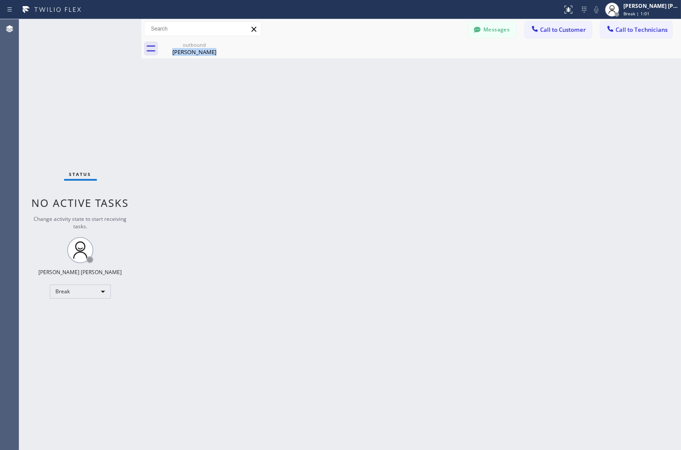
click at [323, 104] on div "Back to Dashboard Change Sender ID Customers Technicians JS [PERSON_NAME] [DATE…" at bounding box center [411, 234] width 540 height 431
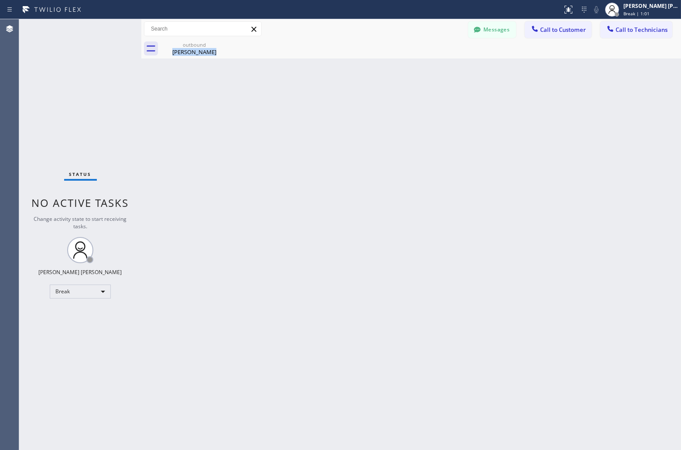
click at [323, 104] on div "Back to Dashboard Change Sender ID Customers Technicians JS [PERSON_NAME] [DATE…" at bounding box center [411, 234] width 540 height 431
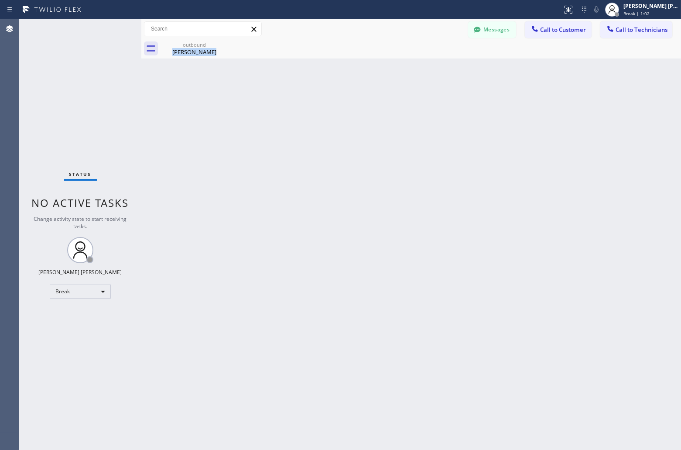
click at [323, 104] on div "Back to Dashboard Change Sender ID Customers Technicians JS [PERSON_NAME] [DATE…" at bounding box center [411, 234] width 540 height 431
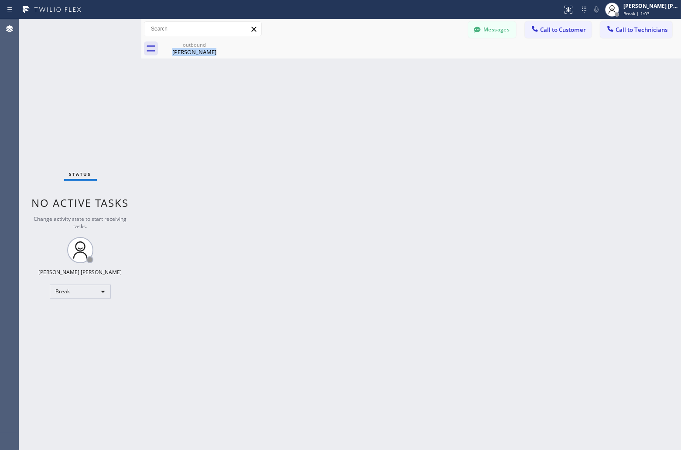
click at [323, 104] on div "Back to Dashboard Change Sender ID Customers Technicians JS [PERSON_NAME] [DATE…" at bounding box center [411, 234] width 540 height 431
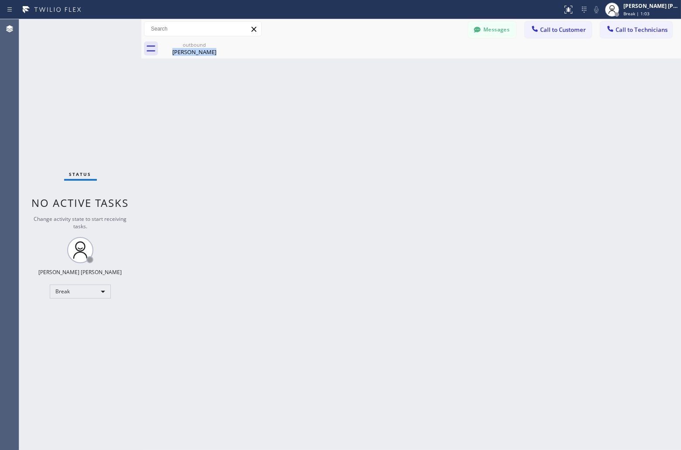
click at [323, 104] on div "Back to Dashboard Change Sender ID Customers Technicians JS [PERSON_NAME] [DATE…" at bounding box center [411, 234] width 540 height 431
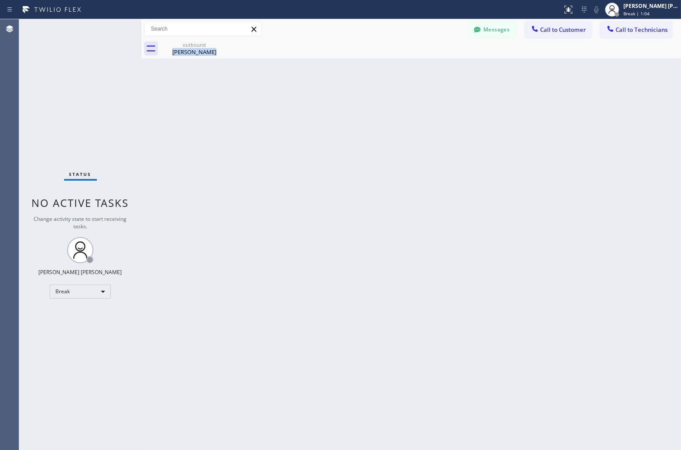
click at [323, 104] on div "Back to Dashboard Change Sender ID Customers Technicians JS [PERSON_NAME] [DATE…" at bounding box center [411, 234] width 540 height 431
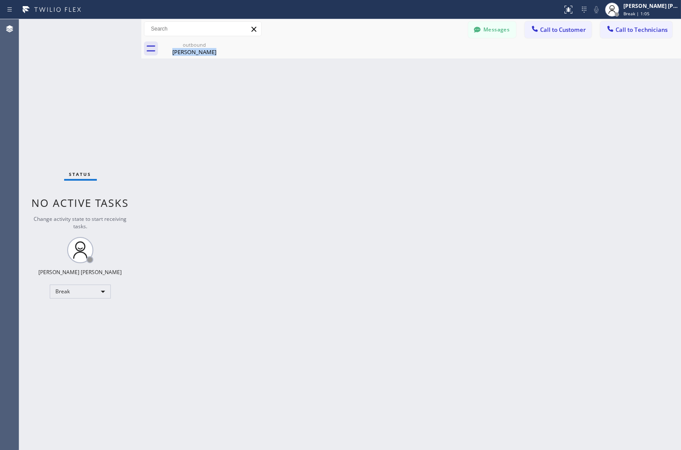
click at [323, 104] on div "Back to Dashboard Change Sender ID Customers Technicians JS [PERSON_NAME] [DATE…" at bounding box center [411, 234] width 540 height 431
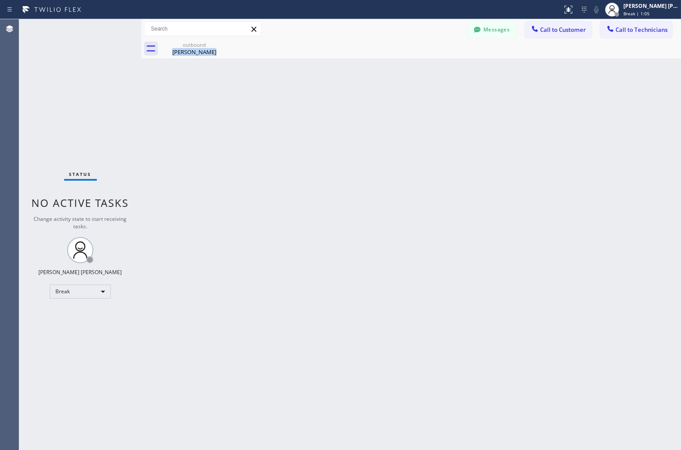
click at [323, 104] on div "Back to Dashboard Change Sender ID Customers Technicians JS [PERSON_NAME] [DATE…" at bounding box center [411, 234] width 540 height 431
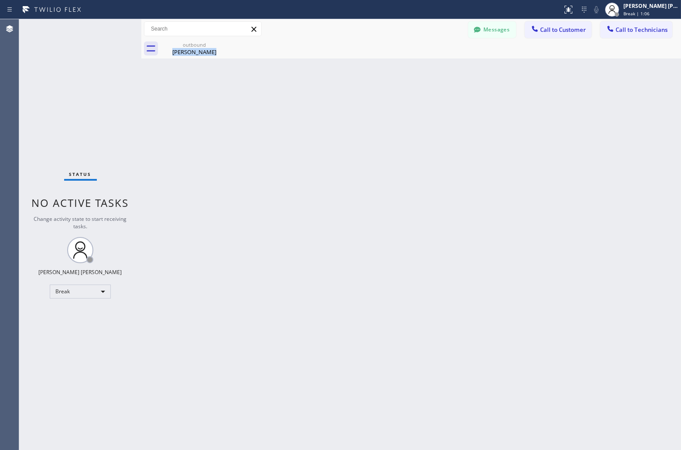
click at [323, 104] on div "Back to Dashboard Change Sender ID Customers Technicians JS [PERSON_NAME] [DATE…" at bounding box center [411, 234] width 540 height 431
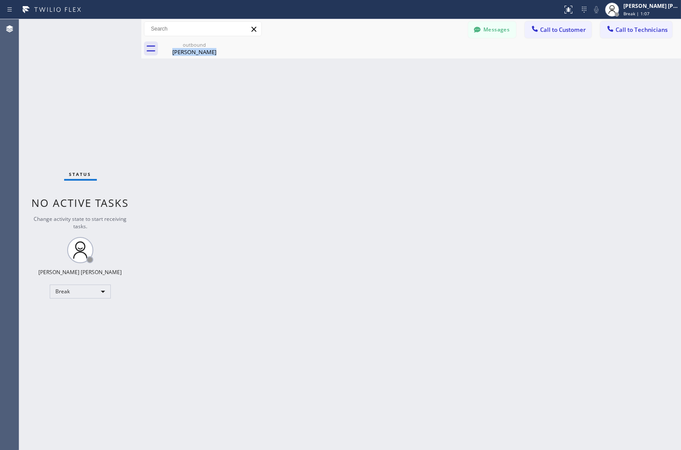
click at [323, 104] on div "Back to Dashboard Change Sender ID Customers Technicians JS [PERSON_NAME] [DATE…" at bounding box center [411, 234] width 540 height 431
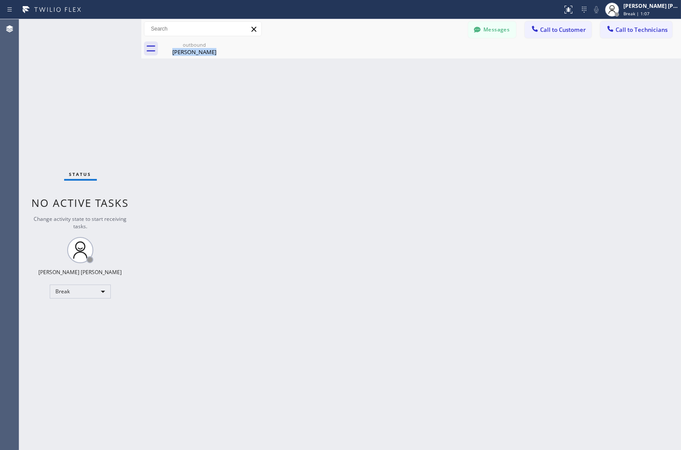
click at [323, 104] on div "Back to Dashboard Change Sender ID Customers Technicians JS [PERSON_NAME] [DATE…" at bounding box center [411, 234] width 540 height 431
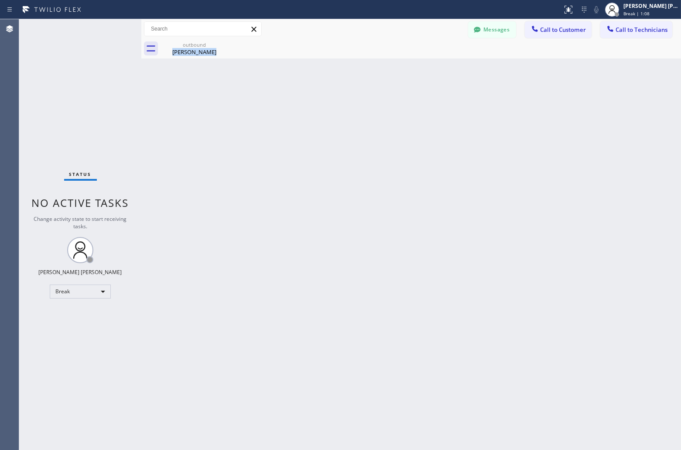
click at [323, 104] on div "Back to Dashboard Change Sender ID Customers Technicians JS [PERSON_NAME] [DATE…" at bounding box center [411, 234] width 540 height 431
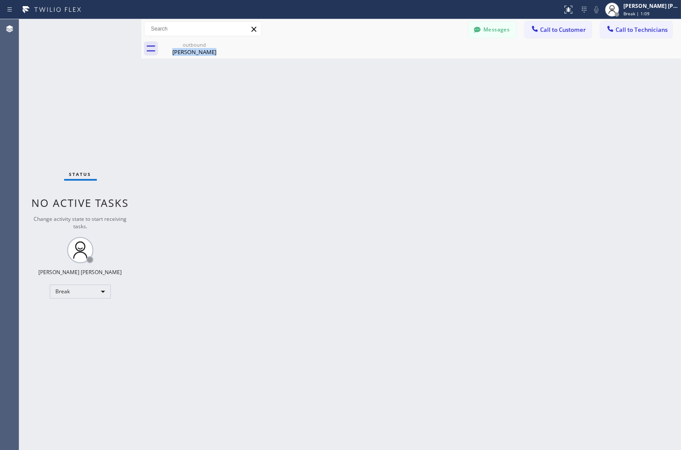
click at [323, 104] on div "Back to Dashboard Change Sender ID Customers Technicians JS [PERSON_NAME] [DATE…" at bounding box center [411, 234] width 540 height 431
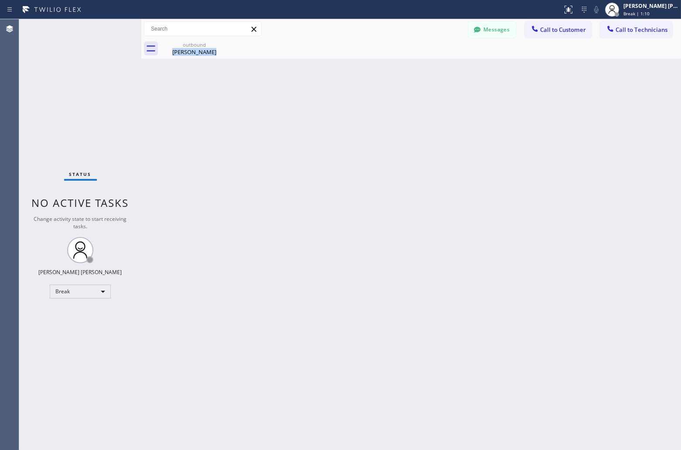
click at [323, 104] on div "Back to Dashboard Change Sender ID Customers Technicians JS [PERSON_NAME] [DATE…" at bounding box center [411, 234] width 540 height 431
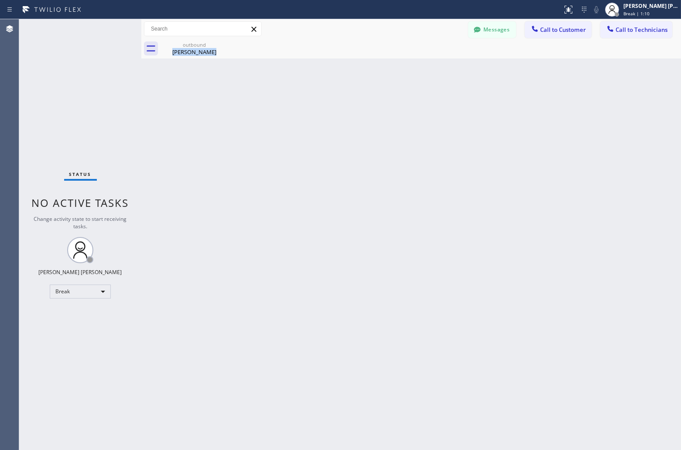
click at [323, 104] on div "Back to Dashboard Change Sender ID Customers Technicians JS [PERSON_NAME] [DATE…" at bounding box center [411, 234] width 540 height 431
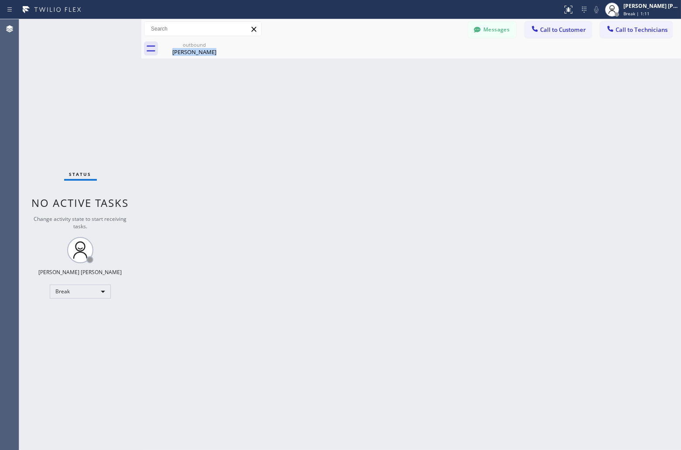
click at [323, 104] on div "Back to Dashboard Change Sender ID Customers Technicians JS [PERSON_NAME] [DATE…" at bounding box center [411, 234] width 540 height 431
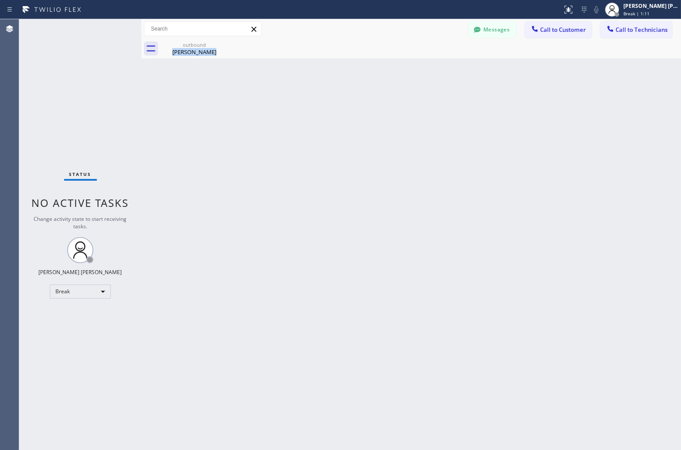
click at [323, 104] on div "Back to Dashboard Change Sender ID Customers Technicians JS [PERSON_NAME] [DATE…" at bounding box center [411, 234] width 540 height 431
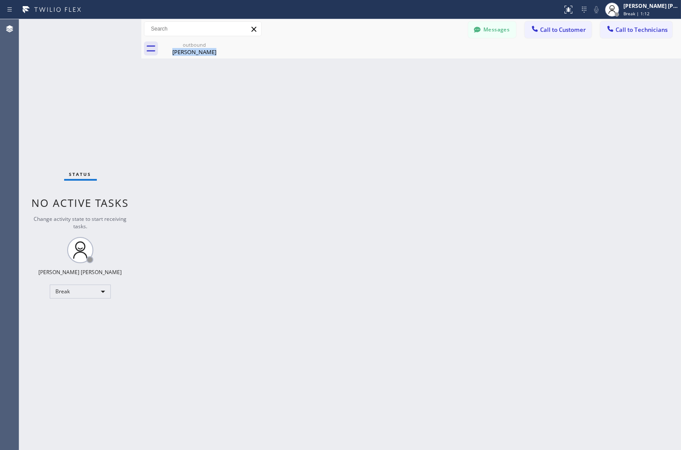
click at [323, 104] on div "Back to Dashboard Change Sender ID Customers Technicians JS [PERSON_NAME] [DATE…" at bounding box center [411, 234] width 540 height 431
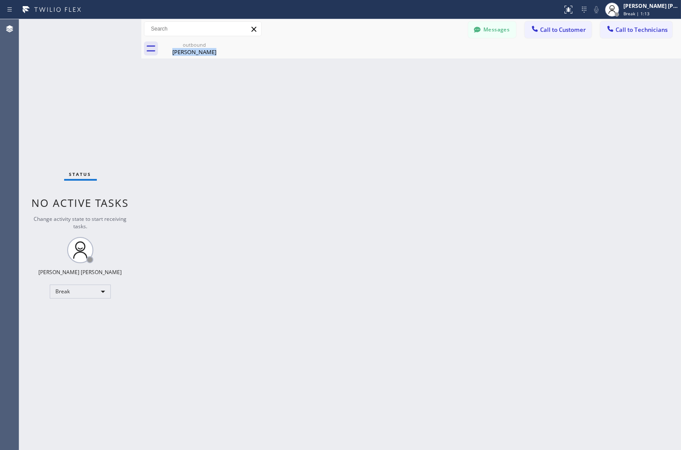
click at [323, 104] on div "Back to Dashboard Change Sender ID Customers Technicians JS [PERSON_NAME] [DATE…" at bounding box center [411, 234] width 540 height 431
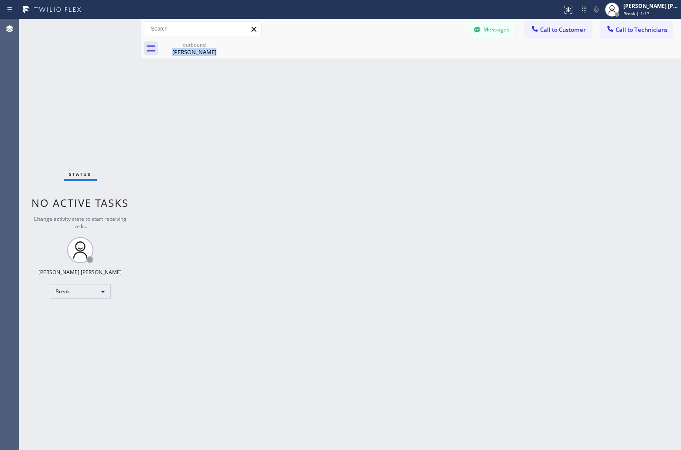
click at [323, 104] on div "Back to Dashboard Change Sender ID Customers Technicians JS [PERSON_NAME] [DATE…" at bounding box center [411, 234] width 540 height 431
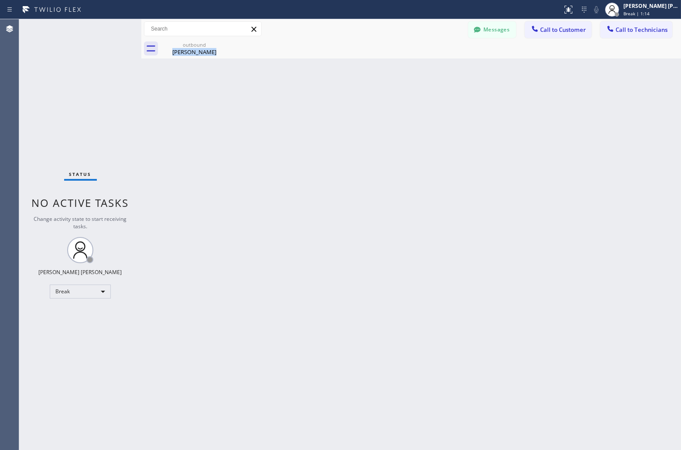
click at [323, 104] on div "Back to Dashboard Change Sender ID Customers Technicians JS [PERSON_NAME] [DATE…" at bounding box center [411, 234] width 540 height 431
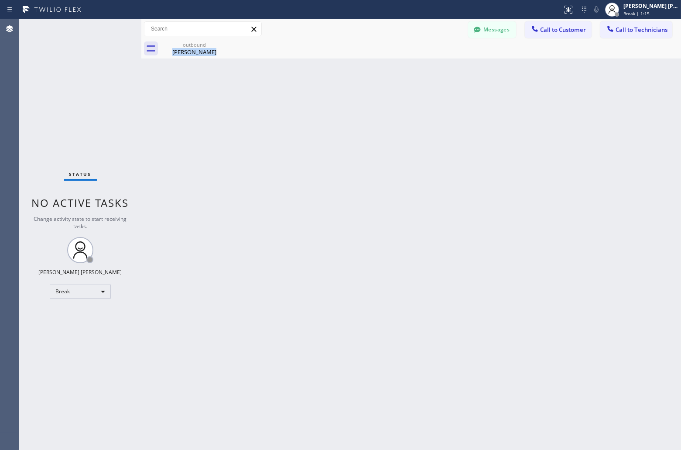
click at [323, 104] on div "Back to Dashboard Change Sender ID Customers Technicians JS [PERSON_NAME] [DATE…" at bounding box center [411, 234] width 540 height 431
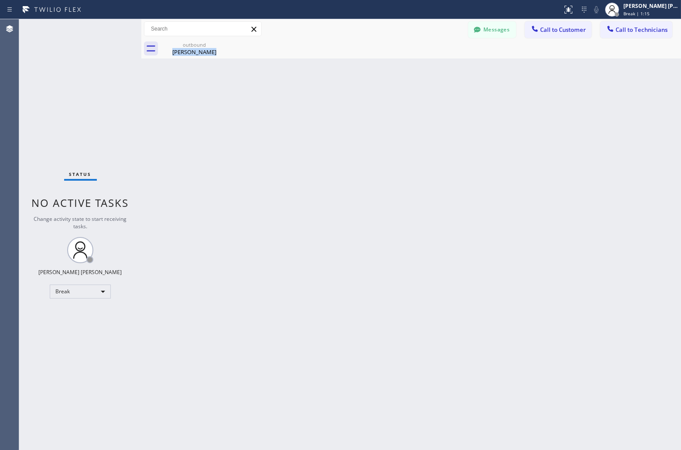
click at [323, 104] on div "Back to Dashboard Change Sender ID Customers Technicians JS [PERSON_NAME] [DATE…" at bounding box center [411, 234] width 540 height 431
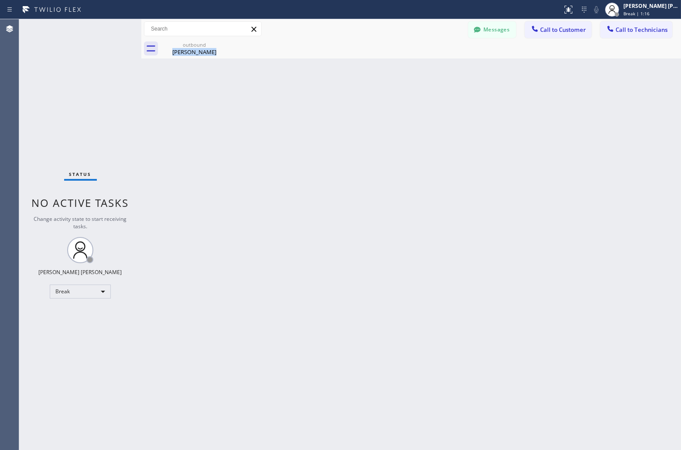
click at [323, 104] on div "Back to Dashboard Change Sender ID Customers Technicians JS [PERSON_NAME] [DATE…" at bounding box center [411, 234] width 540 height 431
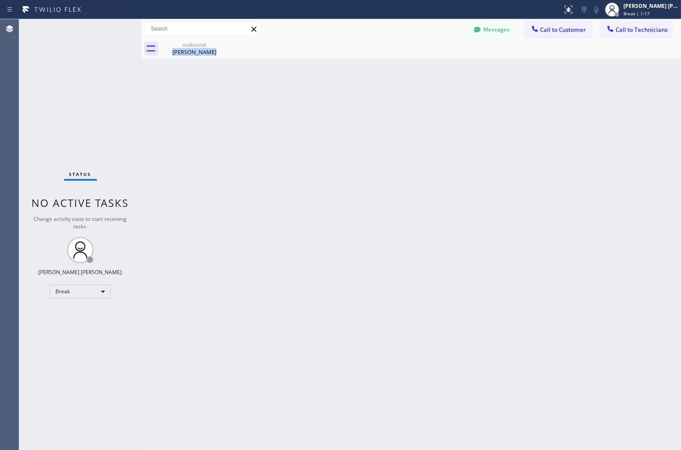
click at [323, 104] on div "Back to Dashboard Change Sender ID Customers Technicians JS [PERSON_NAME] [DATE…" at bounding box center [411, 234] width 540 height 431
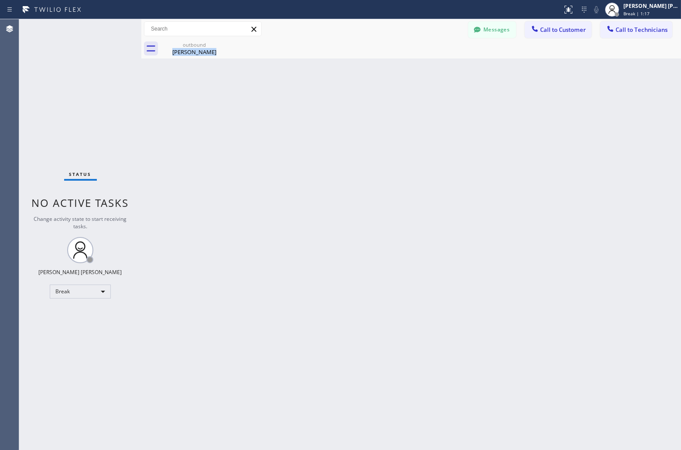
click at [323, 104] on div "Back to Dashboard Change Sender ID Customers Technicians JS [PERSON_NAME] [DATE…" at bounding box center [411, 234] width 540 height 431
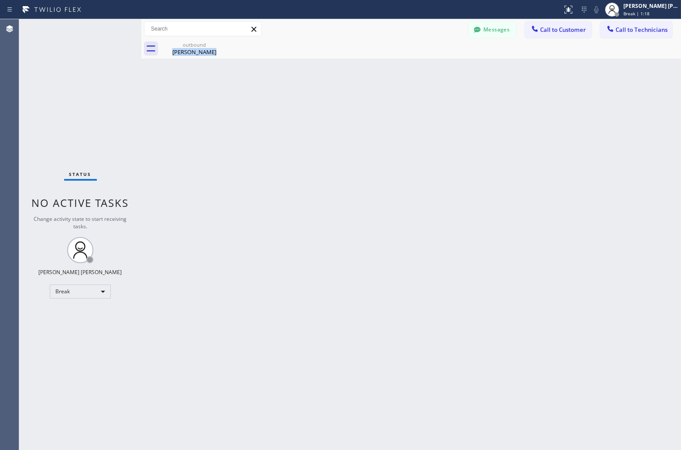
click at [323, 104] on div "Back to Dashboard Change Sender ID Customers Technicians JS [PERSON_NAME] [DATE…" at bounding box center [411, 234] width 540 height 431
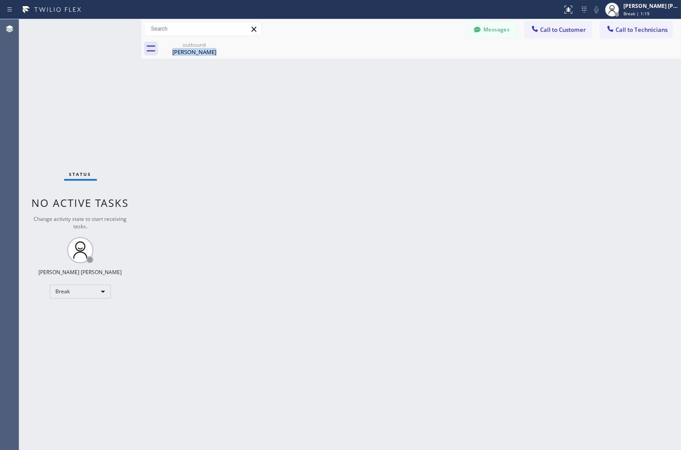
click at [323, 104] on div "Back to Dashboard Change Sender ID Customers Technicians JS [PERSON_NAME] [DATE…" at bounding box center [411, 234] width 540 height 431
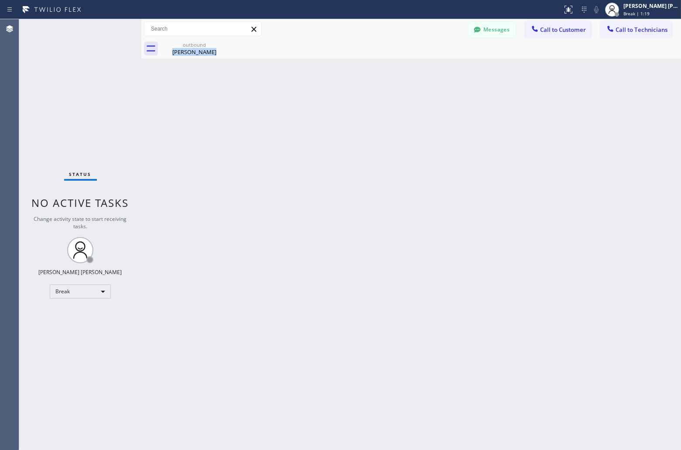
click at [323, 104] on div "Back to Dashboard Change Sender ID Customers Technicians JS [PERSON_NAME] [DATE…" at bounding box center [411, 234] width 540 height 431
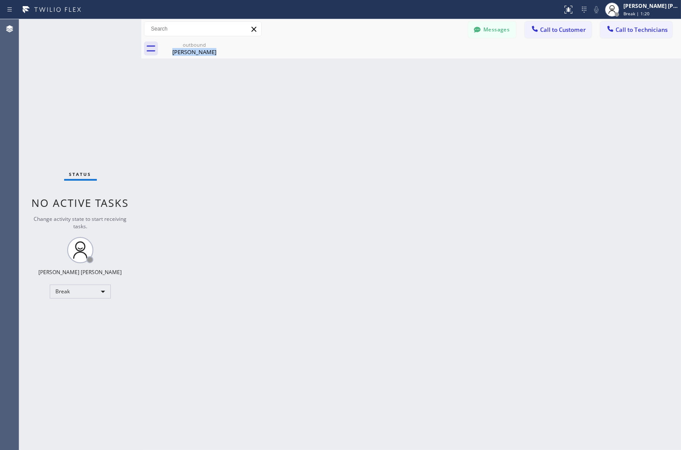
click at [323, 104] on div "Back to Dashboard Change Sender ID Customers Technicians JS [PERSON_NAME] [DATE…" at bounding box center [411, 234] width 540 height 431
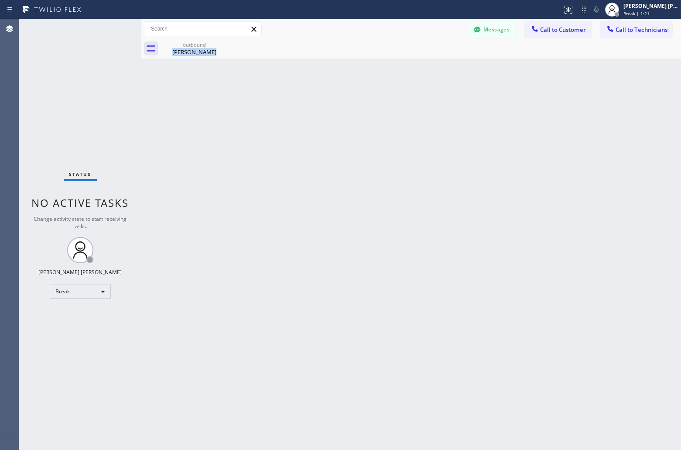
click at [323, 104] on div "Back to Dashboard Change Sender ID Customers Technicians JS [PERSON_NAME] [DATE…" at bounding box center [411, 234] width 540 height 431
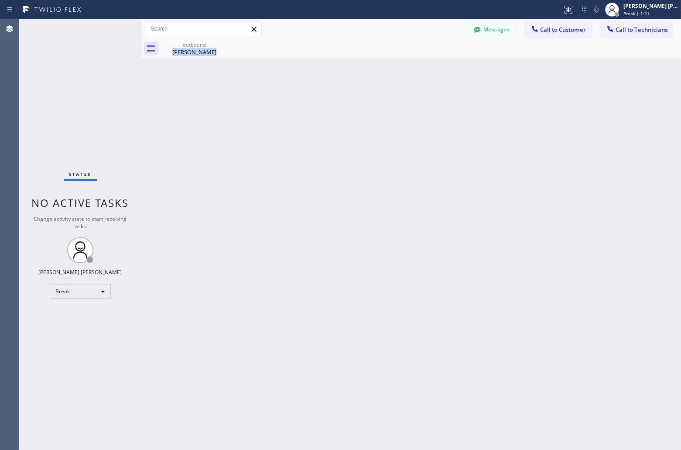
click at [323, 104] on div "Back to Dashboard Change Sender ID Customers Technicians JS [PERSON_NAME] [DATE…" at bounding box center [411, 234] width 540 height 431
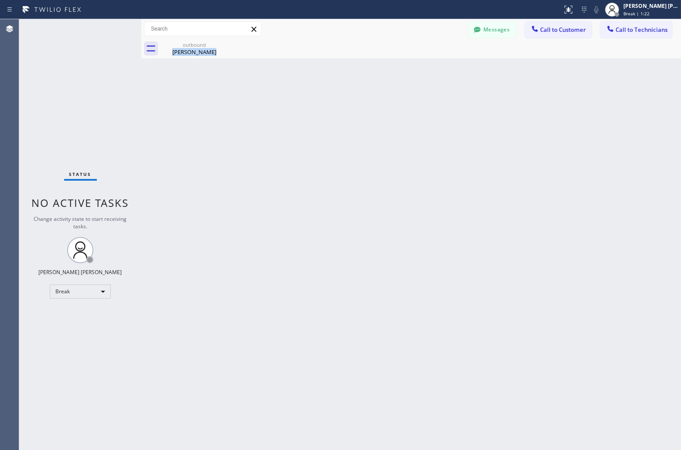
click at [323, 104] on div "Back to Dashboard Change Sender ID Customers Technicians JS [PERSON_NAME] [DATE…" at bounding box center [411, 234] width 540 height 431
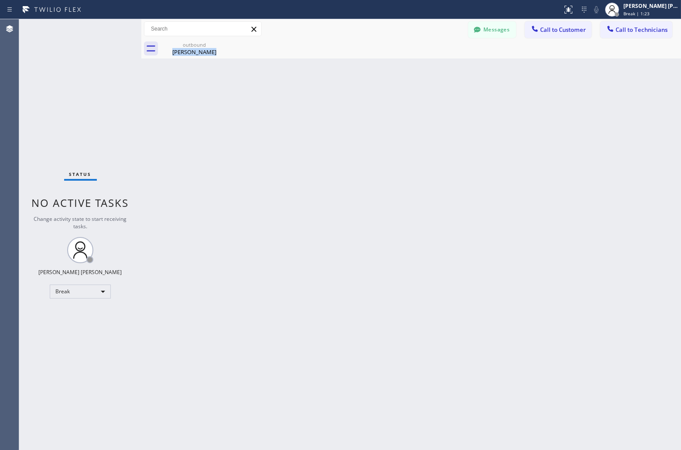
click at [323, 104] on div "Back to Dashboard Change Sender ID Customers Technicians JS [PERSON_NAME] [DATE…" at bounding box center [411, 234] width 540 height 431
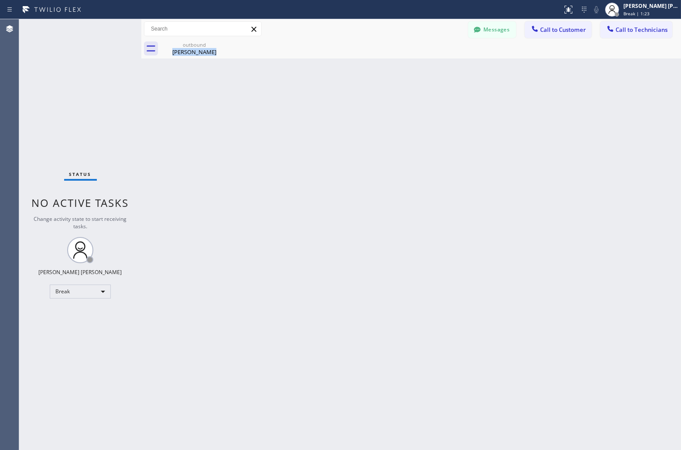
click at [323, 104] on div "Back to Dashboard Change Sender ID Customers Technicians JS [PERSON_NAME] [DATE…" at bounding box center [411, 234] width 540 height 431
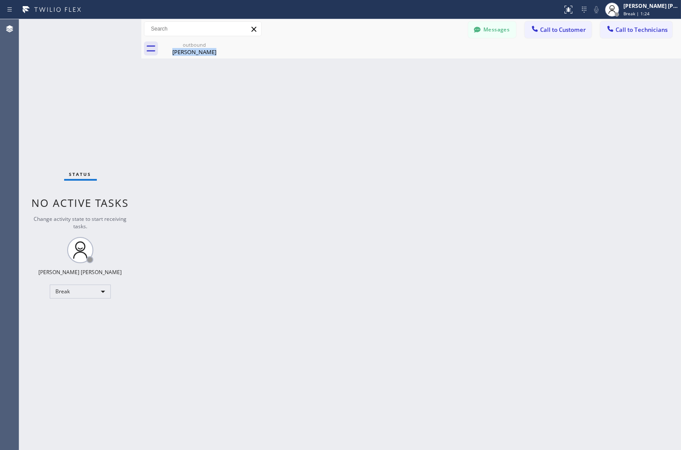
click at [323, 104] on div "Back to Dashboard Change Sender ID Customers Technicians JS [PERSON_NAME] [DATE…" at bounding box center [411, 234] width 540 height 431
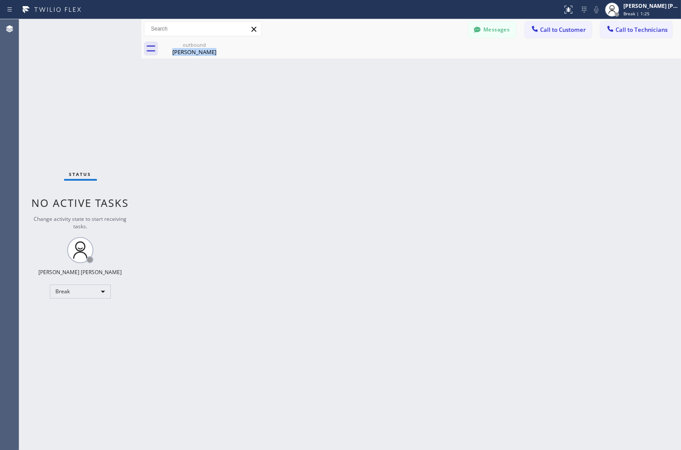
click at [323, 104] on div "Back to Dashboard Change Sender ID Customers Technicians JS [PERSON_NAME] [DATE…" at bounding box center [411, 234] width 540 height 431
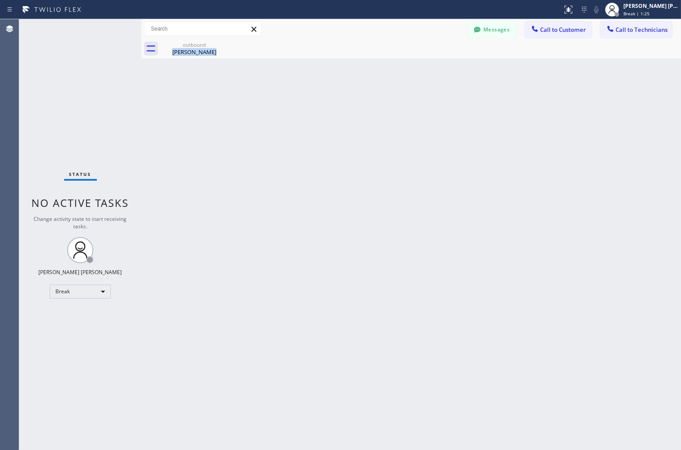
click at [323, 104] on div "Back to Dashboard Change Sender ID Customers Technicians JS [PERSON_NAME] [DATE…" at bounding box center [411, 234] width 540 height 431
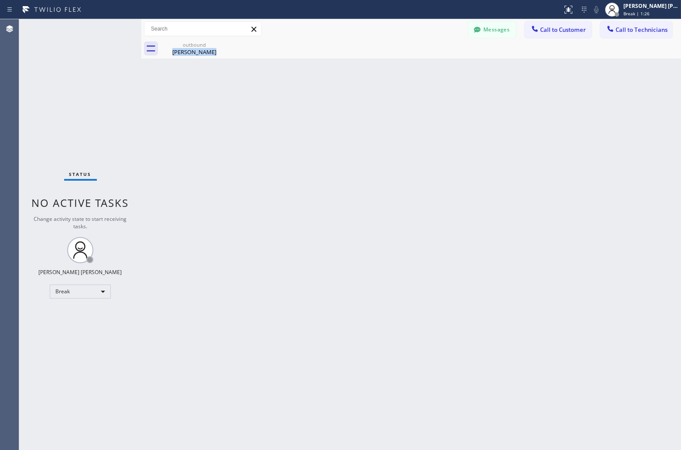
click at [323, 104] on div "Back to Dashboard Change Sender ID Customers Technicians JS [PERSON_NAME] [DATE…" at bounding box center [411, 234] width 540 height 431
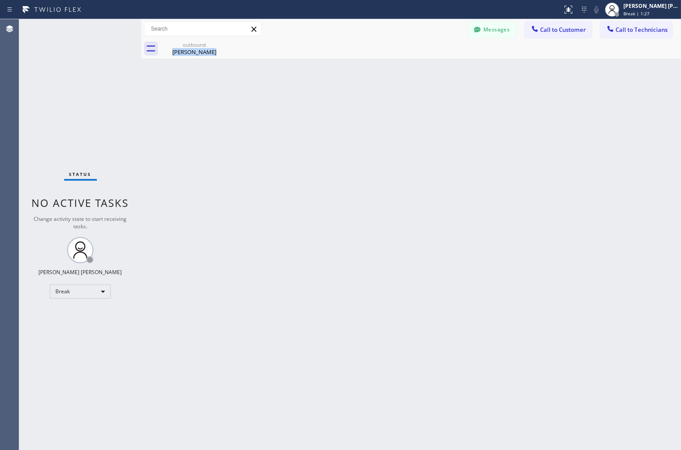
click at [323, 104] on div "Back to Dashboard Change Sender ID Customers Technicians JS [PERSON_NAME] [DATE…" at bounding box center [411, 234] width 540 height 431
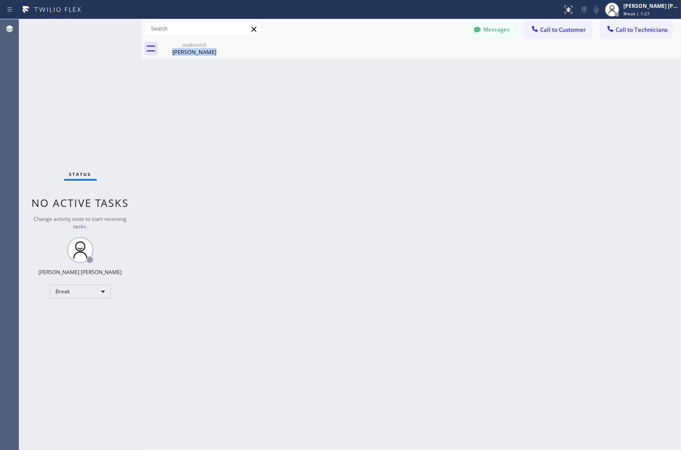
click at [323, 104] on div "Back to Dashboard Change Sender ID Customers Technicians JS [PERSON_NAME] [DATE…" at bounding box center [411, 234] width 540 height 431
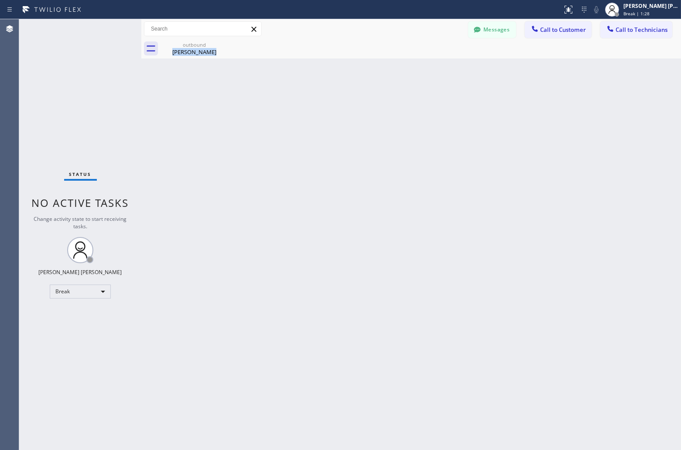
click at [323, 104] on div "Back to Dashboard Change Sender ID Customers Technicians JS [PERSON_NAME] [DATE…" at bounding box center [411, 234] width 540 height 431
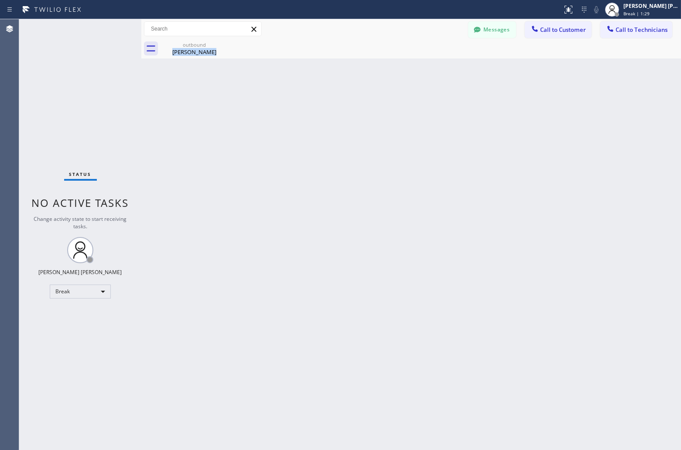
click at [323, 104] on div "Back to Dashboard Change Sender ID Customers Technicians JS [PERSON_NAME] [DATE…" at bounding box center [411, 234] width 540 height 431
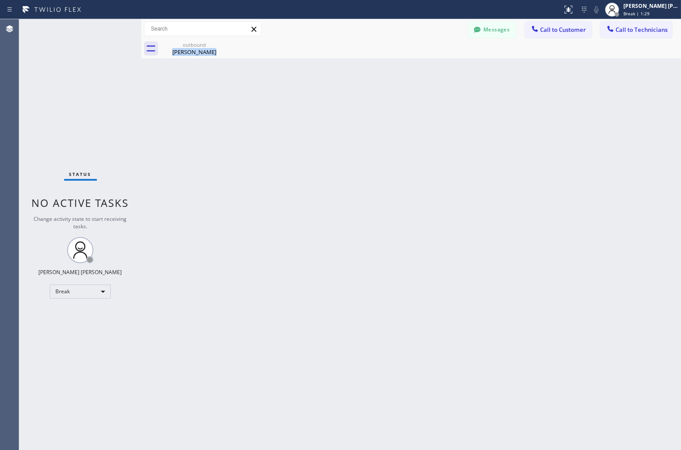
click at [323, 104] on div "Back to Dashboard Change Sender ID Customers Technicians JS [PERSON_NAME] [DATE…" at bounding box center [411, 234] width 540 height 431
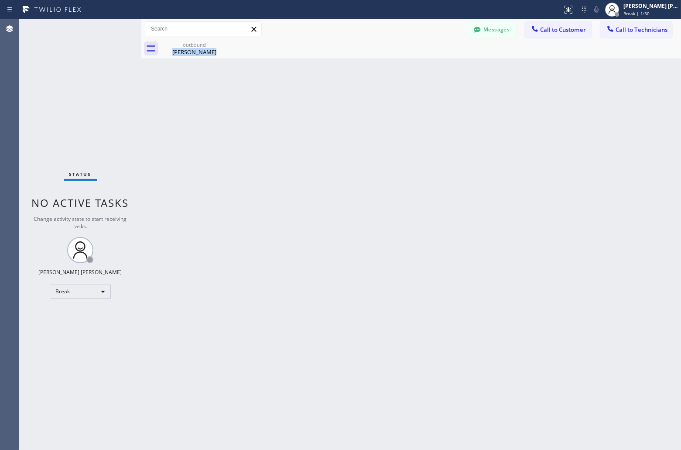
click at [323, 104] on div "Back to Dashboard Change Sender ID Customers Technicians JS [PERSON_NAME] [DATE…" at bounding box center [411, 234] width 540 height 431
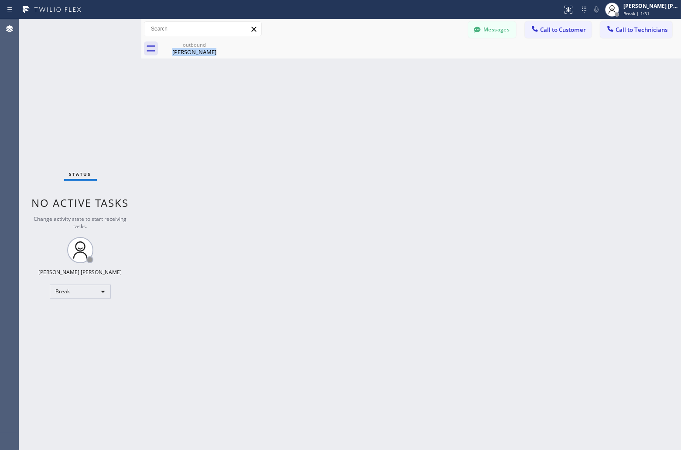
click at [323, 104] on div "Back to Dashboard Change Sender ID Customers Technicians JS [PERSON_NAME] [DATE…" at bounding box center [411, 234] width 540 height 431
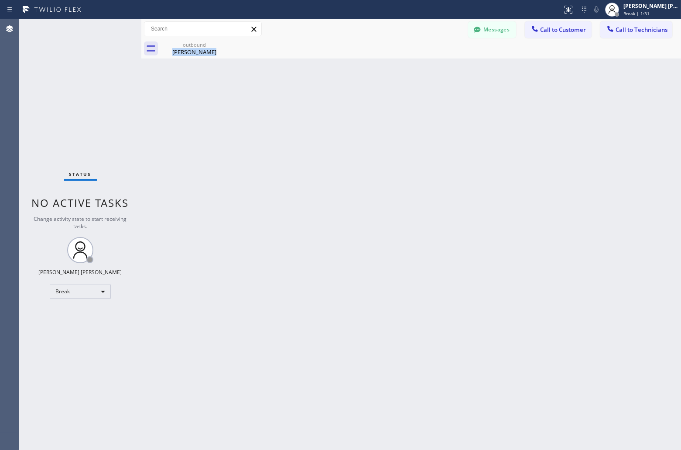
click at [323, 104] on div "Back to Dashboard Change Sender ID Customers Technicians JS [PERSON_NAME] [DATE…" at bounding box center [411, 234] width 540 height 431
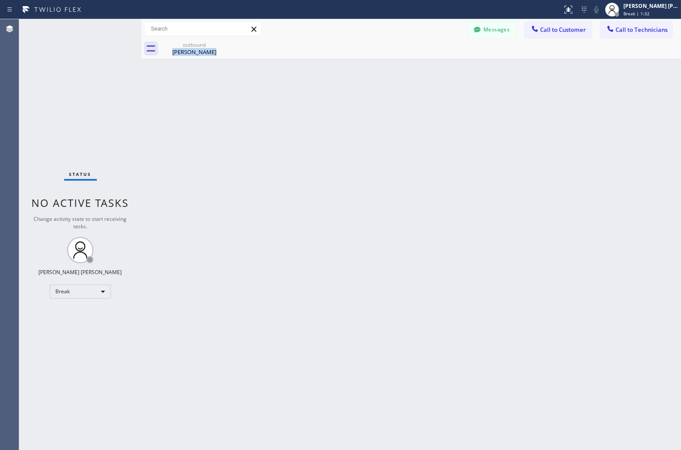
click at [323, 104] on div "Back to Dashboard Change Sender ID Customers Technicians JS [PERSON_NAME] [DATE…" at bounding box center [411, 234] width 540 height 431
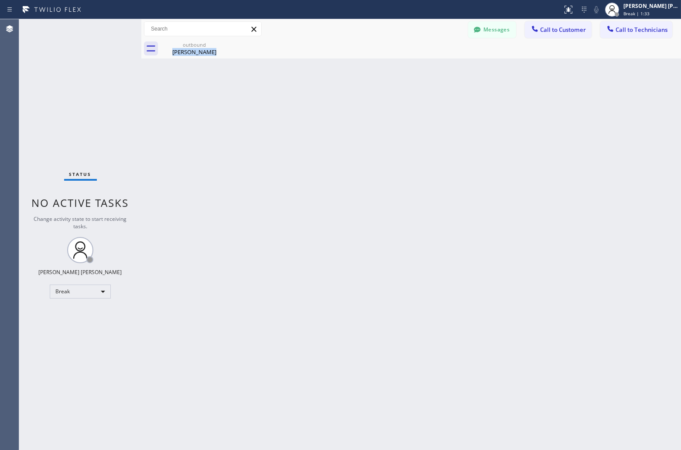
click at [323, 104] on div "Back to Dashboard Change Sender ID Customers Technicians JS [PERSON_NAME] [DATE…" at bounding box center [411, 234] width 540 height 431
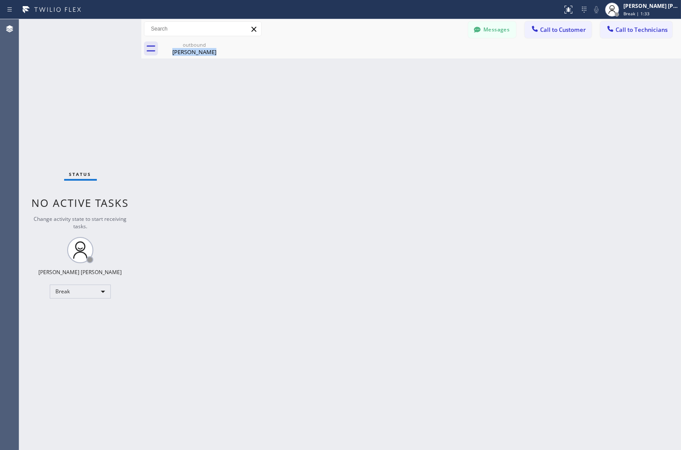
click at [323, 104] on div "Back to Dashboard Change Sender ID Customers Technicians JS [PERSON_NAME] [DATE…" at bounding box center [411, 234] width 540 height 431
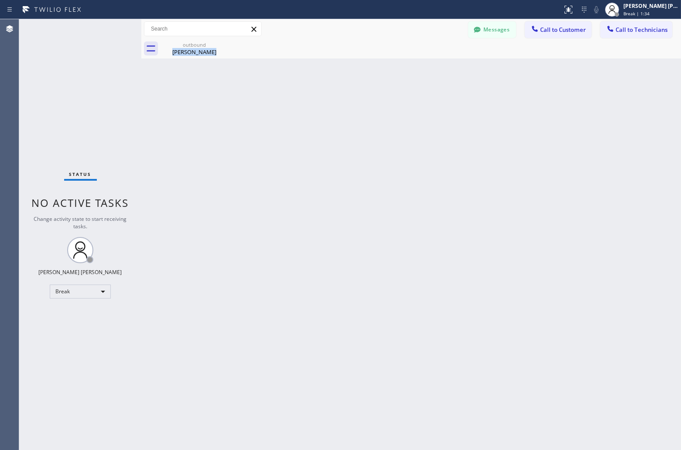
click at [323, 104] on div "Back to Dashboard Change Sender ID Customers Technicians JS [PERSON_NAME] [DATE…" at bounding box center [411, 234] width 540 height 431
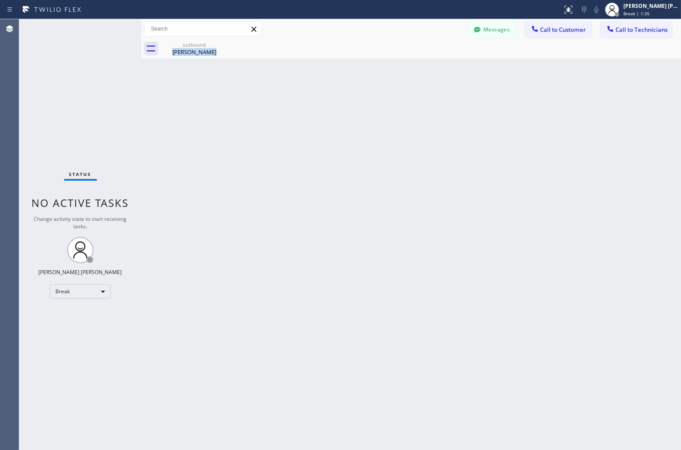
click at [323, 104] on div "Back to Dashboard Change Sender ID Customers Technicians JS [PERSON_NAME] [DATE…" at bounding box center [411, 234] width 540 height 431
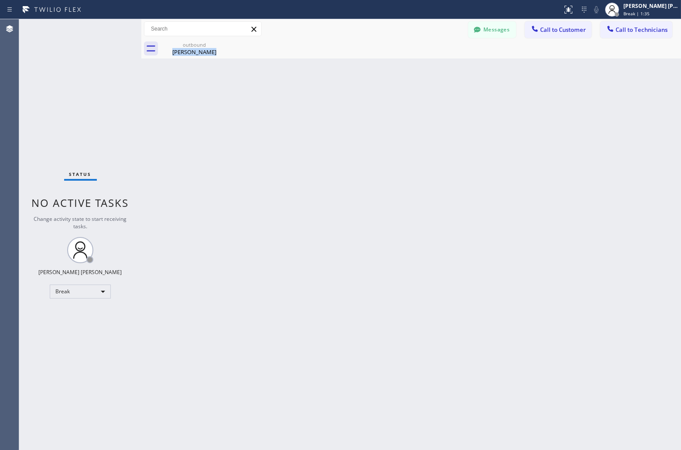
click at [323, 104] on div "Back to Dashboard Change Sender ID Customers Technicians JS [PERSON_NAME] [DATE…" at bounding box center [411, 234] width 540 height 431
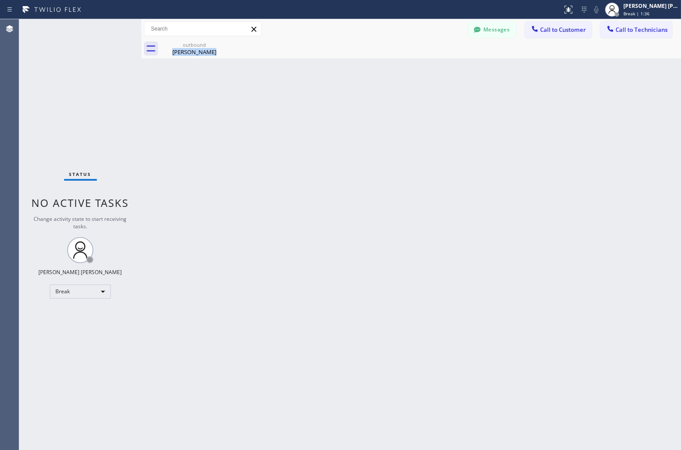
click at [323, 104] on div "Back to Dashboard Change Sender ID Customers Technicians JS [PERSON_NAME] [DATE…" at bounding box center [411, 234] width 540 height 431
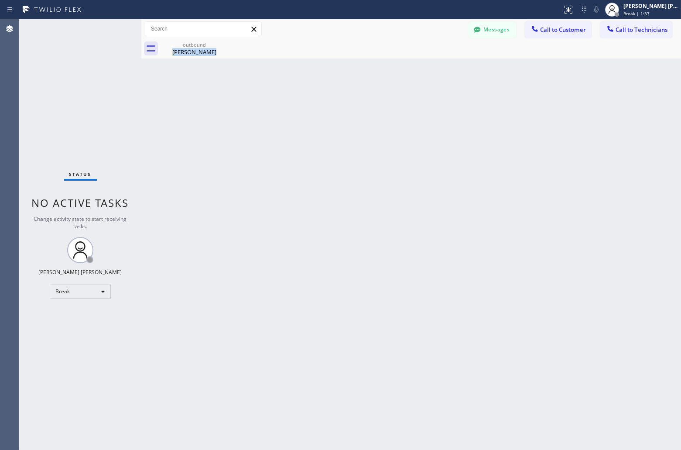
click at [323, 104] on div "Back to Dashboard Change Sender ID Customers Technicians JS [PERSON_NAME] [DATE…" at bounding box center [411, 234] width 540 height 431
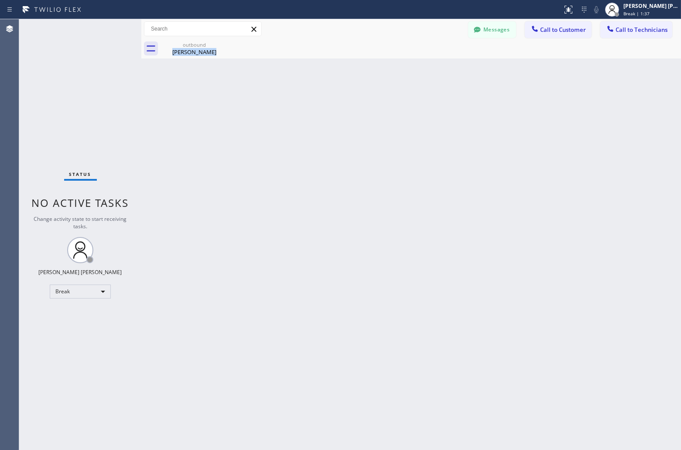
click at [323, 104] on div "Back to Dashboard Change Sender ID Customers Technicians JS [PERSON_NAME] [DATE…" at bounding box center [411, 234] width 540 height 431
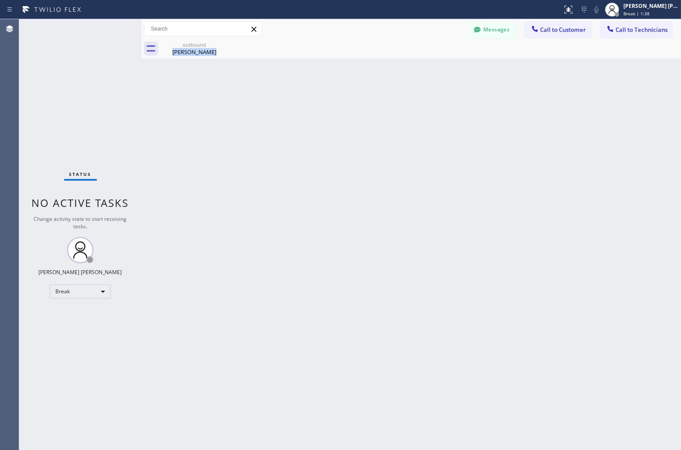
click at [323, 104] on div "Back to Dashboard Change Sender ID Customers Technicians JS [PERSON_NAME] [DATE…" at bounding box center [411, 234] width 540 height 431
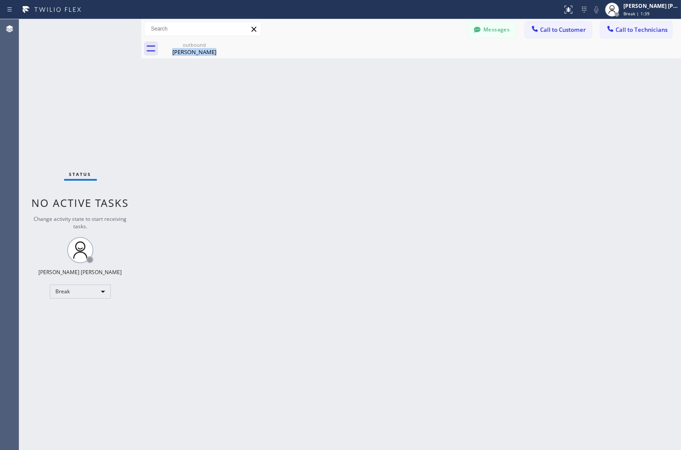
click at [323, 104] on div "Back to Dashboard Change Sender ID Customers Technicians JS [PERSON_NAME] [DATE…" at bounding box center [411, 234] width 540 height 431
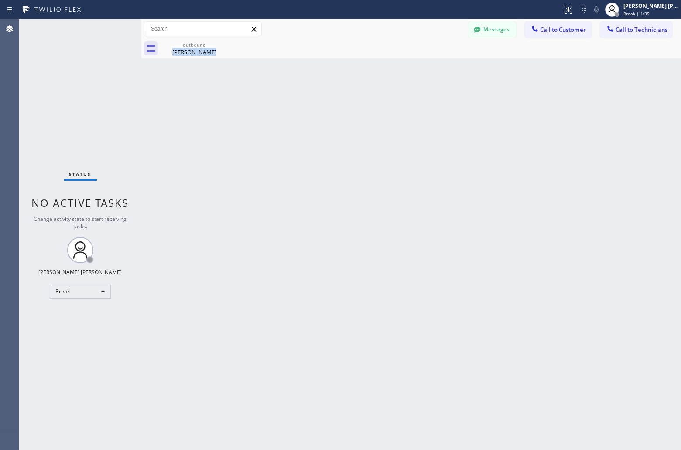
click at [323, 104] on div "Back to Dashboard Change Sender ID Customers Technicians JS [PERSON_NAME] [DATE…" at bounding box center [411, 234] width 540 height 431
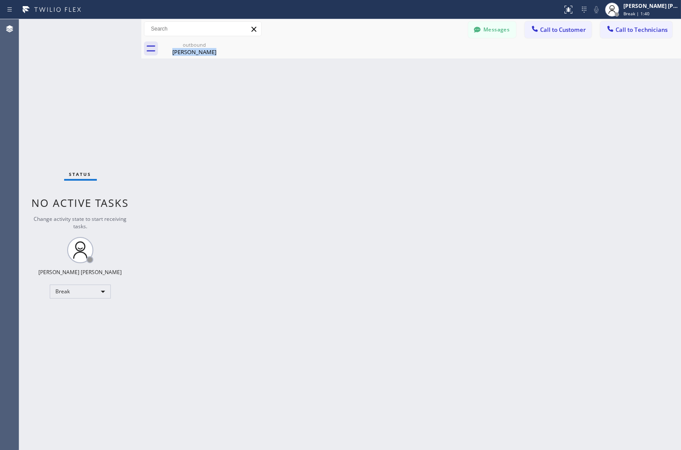
click at [323, 104] on div "Back to Dashboard Change Sender ID Customers Technicians JS [PERSON_NAME] [DATE…" at bounding box center [411, 234] width 540 height 431
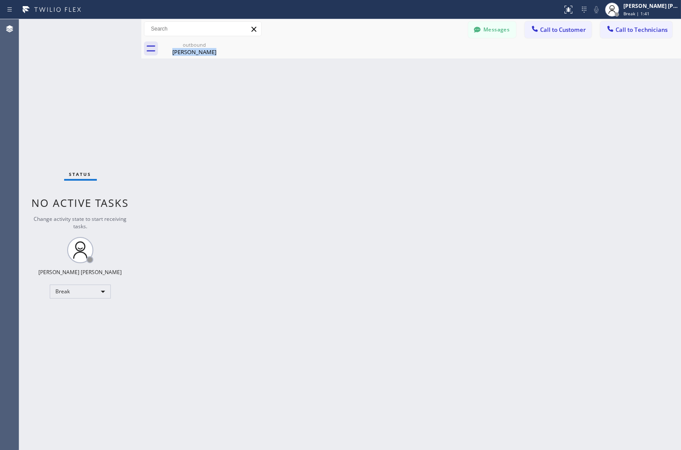
click at [323, 104] on div "Back to Dashboard Change Sender ID Customers Technicians JS [PERSON_NAME] [DATE…" at bounding box center [411, 234] width 540 height 431
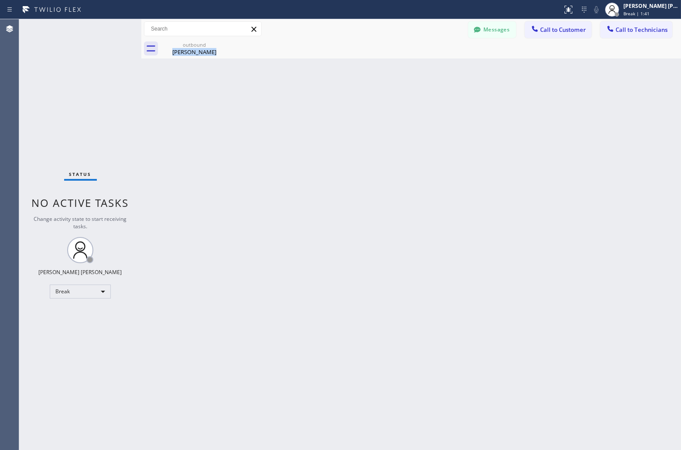
click at [323, 104] on div "Back to Dashboard Change Sender ID Customers Technicians JS [PERSON_NAME] [DATE…" at bounding box center [411, 234] width 540 height 431
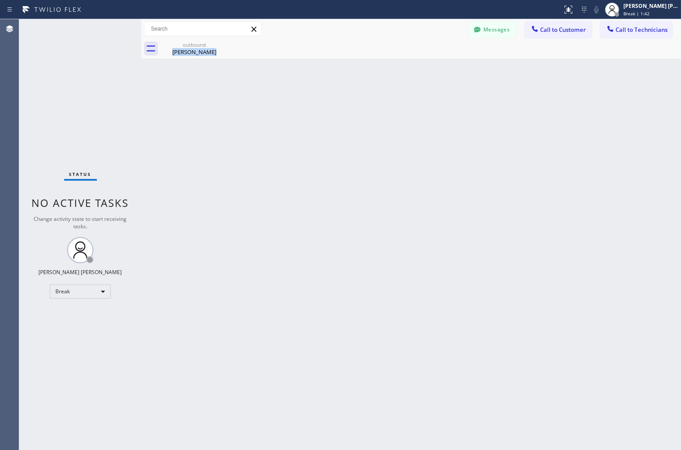
click at [323, 104] on div "Back to Dashboard Change Sender ID Customers Technicians JS [PERSON_NAME] [DATE…" at bounding box center [411, 234] width 540 height 431
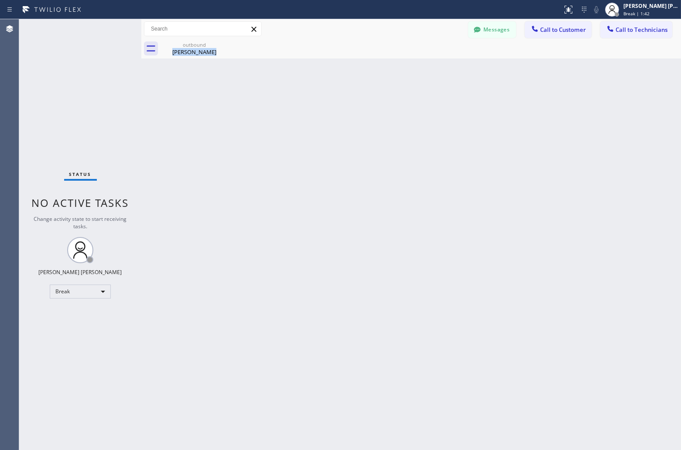
click at [323, 104] on div "Back to Dashboard Change Sender ID Customers Technicians JS [PERSON_NAME] [DATE…" at bounding box center [411, 234] width 540 height 431
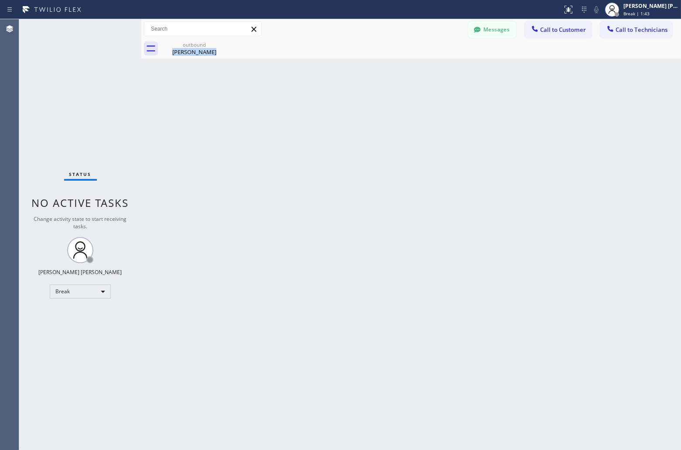
click at [323, 104] on div "Back to Dashboard Change Sender ID Customers Technicians JS [PERSON_NAME] [DATE…" at bounding box center [411, 234] width 540 height 431
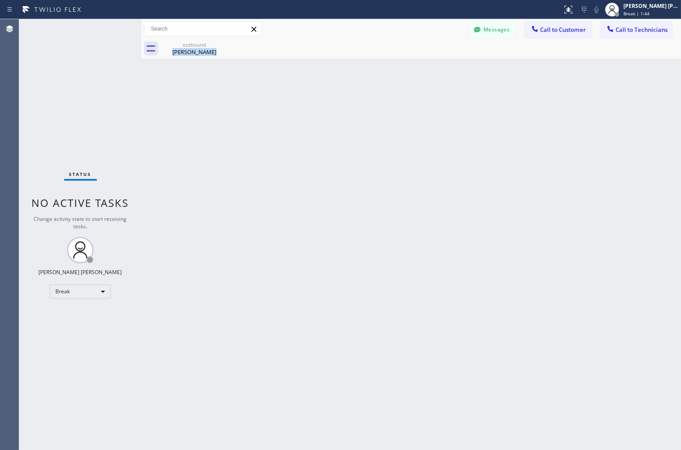
click at [323, 104] on div "Back to Dashboard Change Sender ID Customers Technicians JS [PERSON_NAME] [DATE…" at bounding box center [411, 234] width 540 height 431
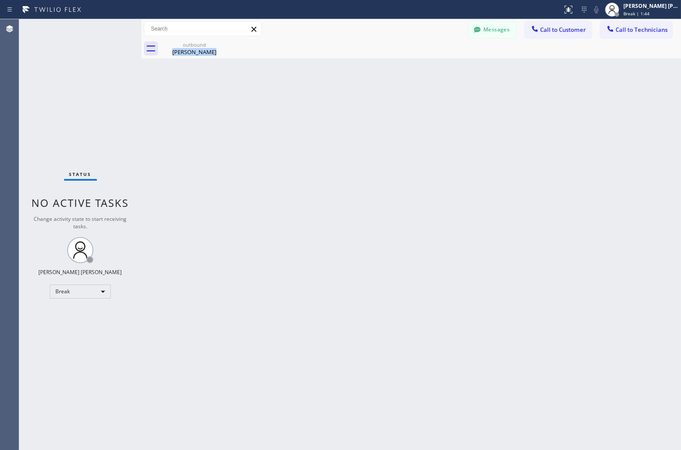
click at [323, 104] on div "Back to Dashboard Change Sender ID Customers Technicians JS [PERSON_NAME] [DATE…" at bounding box center [411, 234] width 540 height 431
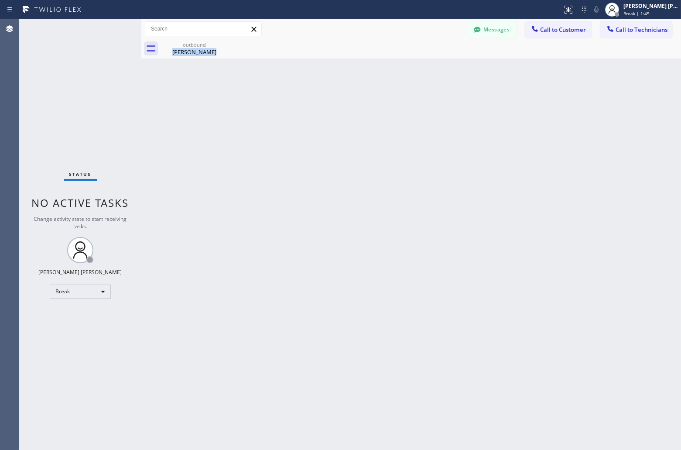
click at [323, 104] on div "Back to Dashboard Change Sender ID Customers Technicians JS [PERSON_NAME] [DATE…" at bounding box center [411, 234] width 540 height 431
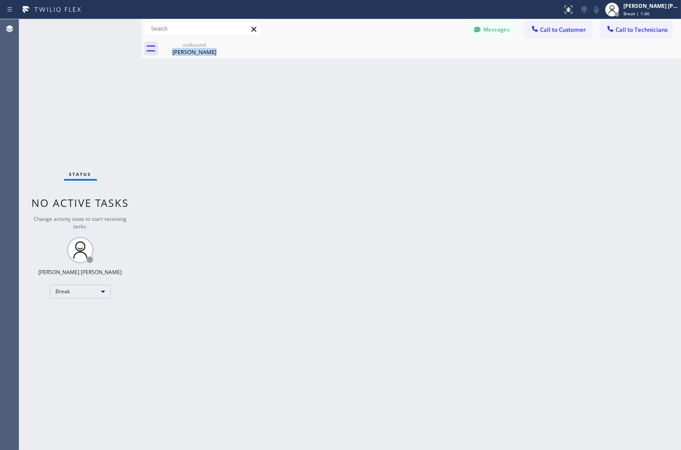
click at [323, 104] on div "Back to Dashboard Change Sender ID Customers Technicians JS [PERSON_NAME] [DATE…" at bounding box center [411, 234] width 540 height 431
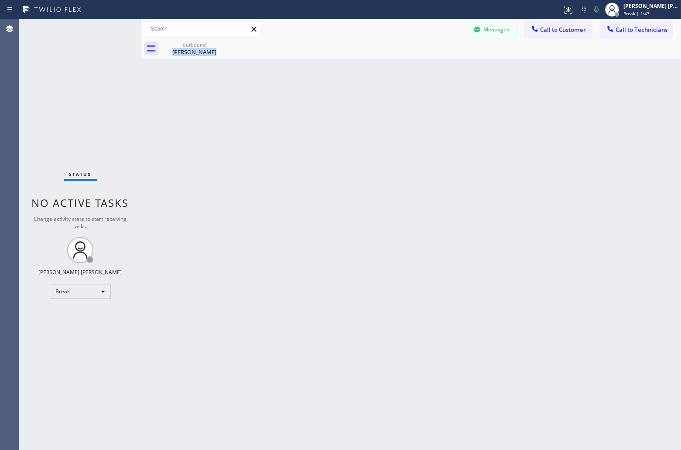
click at [323, 104] on div "Back to Dashboard Change Sender ID Customers Technicians JS [PERSON_NAME] [DATE…" at bounding box center [411, 234] width 540 height 431
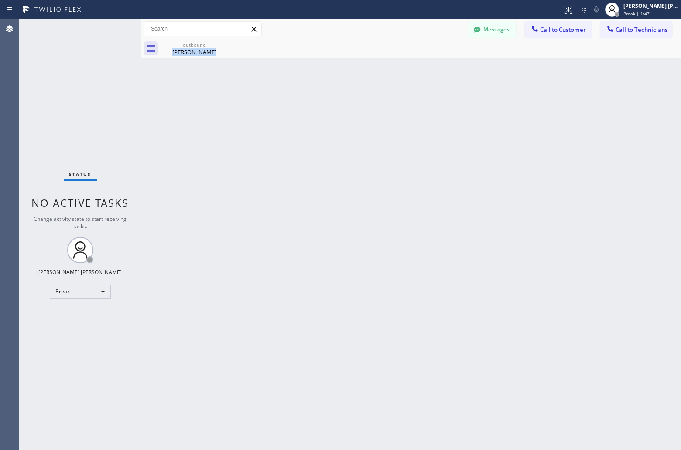
click at [323, 104] on div "Back to Dashboard Change Sender ID Customers Technicians JS [PERSON_NAME] [DATE…" at bounding box center [411, 234] width 540 height 431
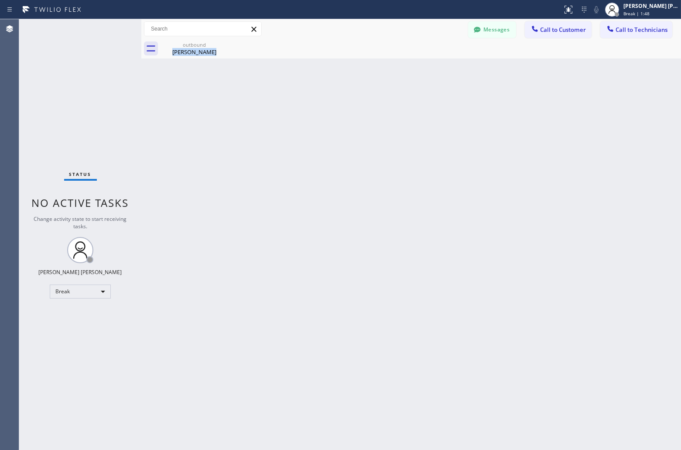
click at [323, 104] on div "Back to Dashboard Change Sender ID Customers Technicians JS [PERSON_NAME] [DATE…" at bounding box center [411, 234] width 540 height 431
click
click at [226, 43] on icon at bounding box center [223, 45] width 8 height 8
click at [220, 45] on icon at bounding box center [222, 44] width 10 height 10
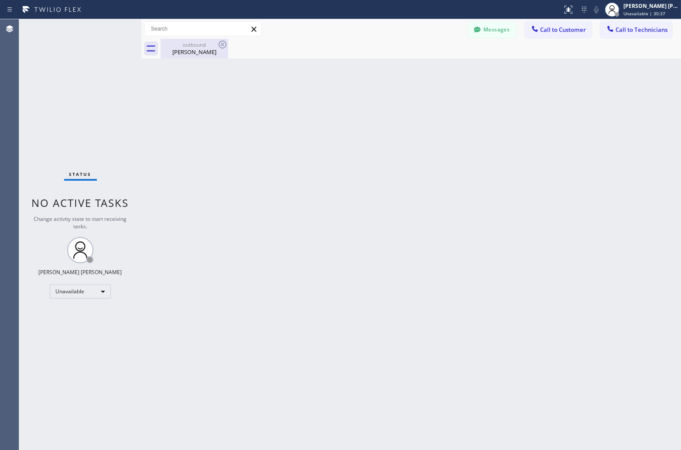
click at [209, 48] on div "[PERSON_NAME]" at bounding box center [194, 52] width 66 height 8
